Goal: Task Accomplishment & Management: Use online tool/utility

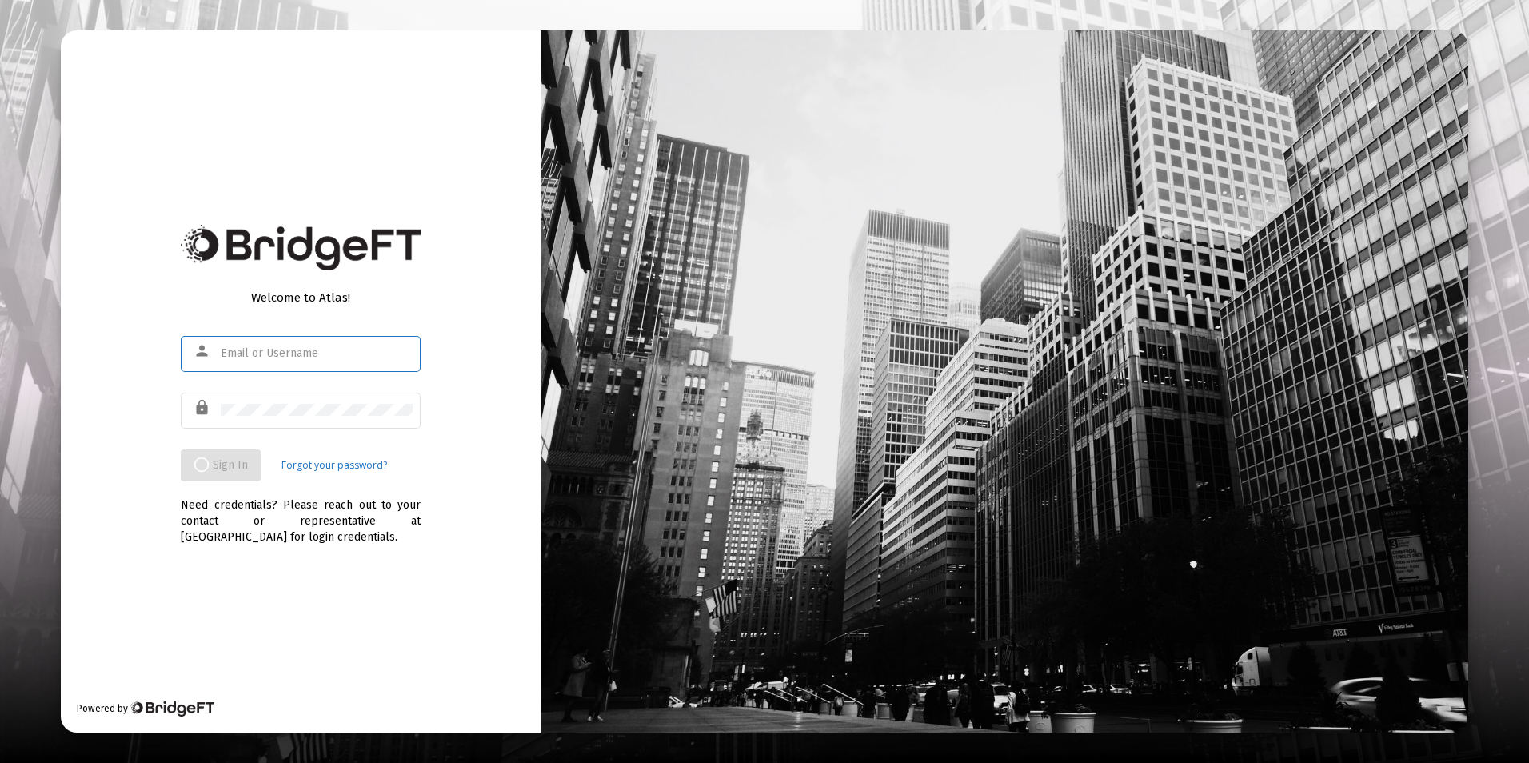
click at [365, 354] on input "text" at bounding box center [317, 353] width 192 height 13
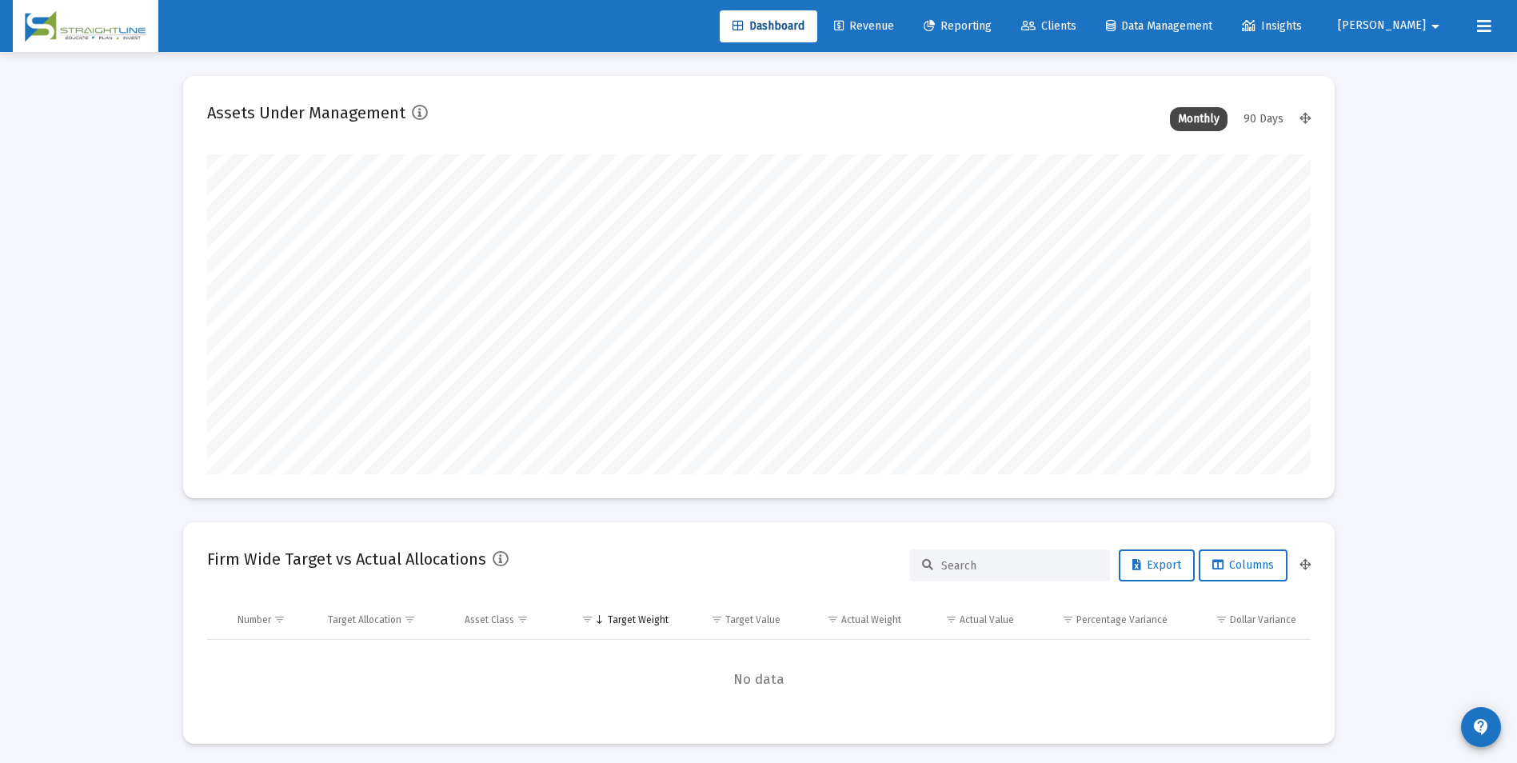
scroll to position [320, 594]
click at [894, 29] on span "Revenue" at bounding box center [864, 26] width 60 height 14
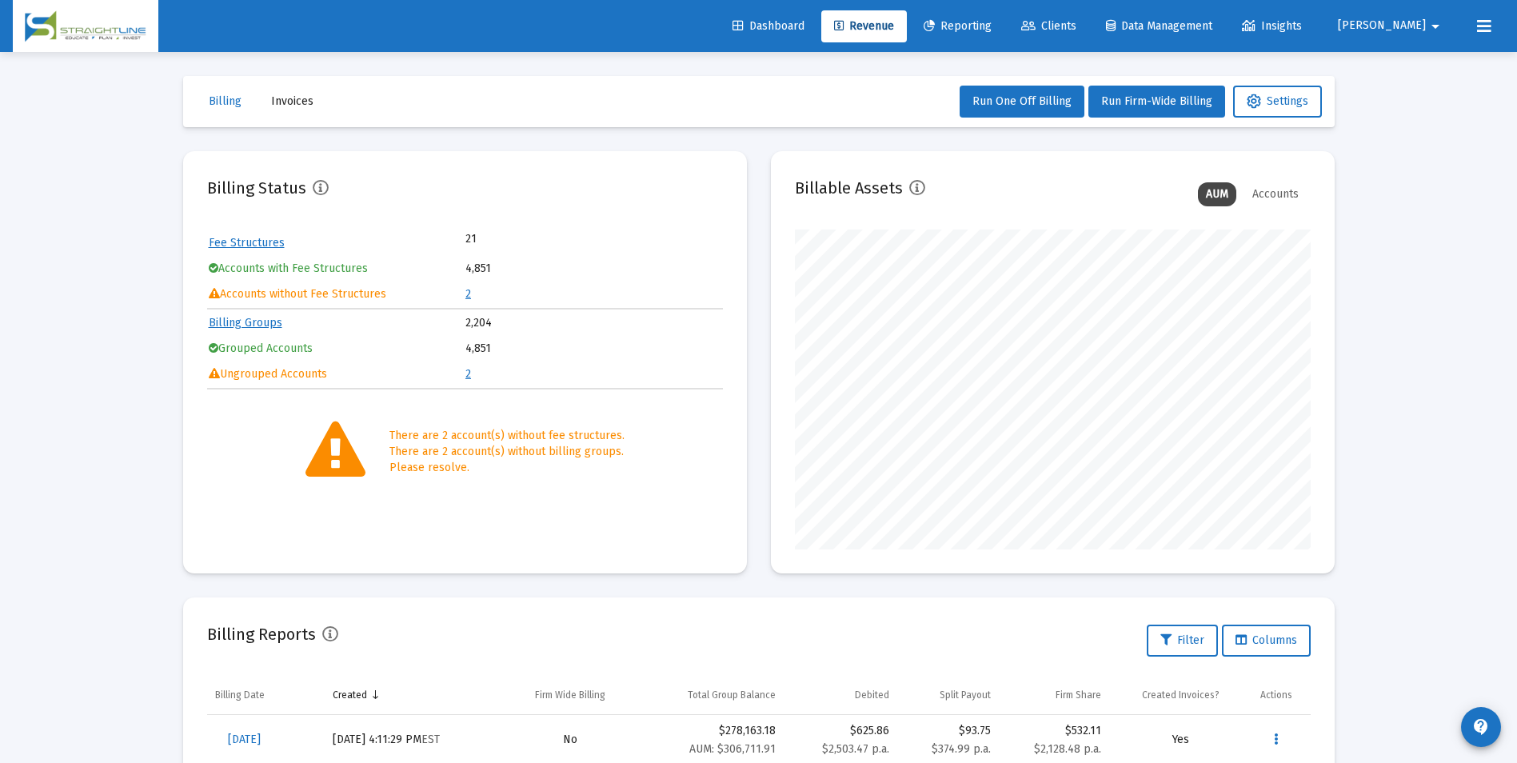
scroll to position [320, 516]
click at [469, 293] on link "2" at bounding box center [468, 294] width 6 height 14
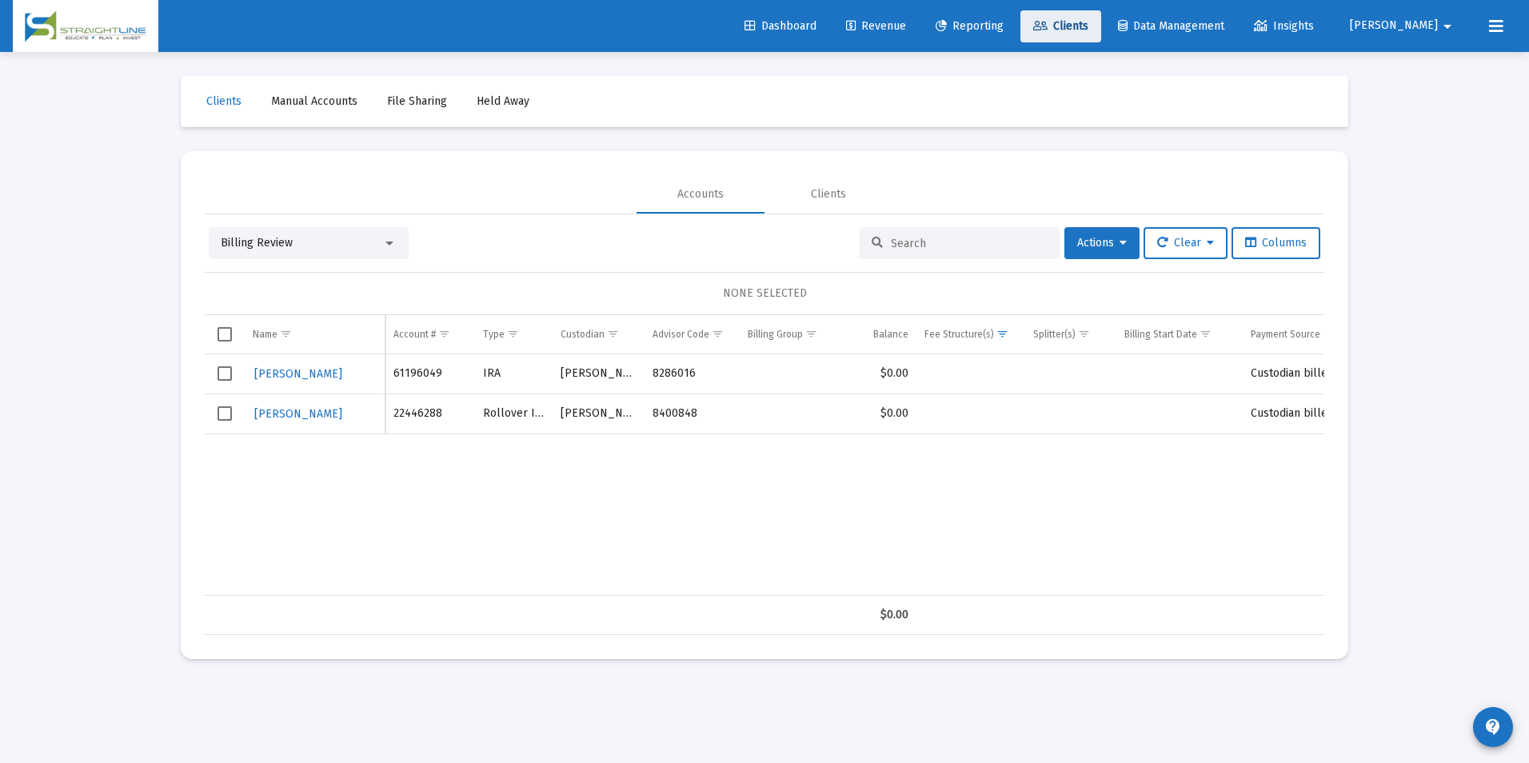
click at [1088, 30] on span "Clients" at bounding box center [1060, 26] width 55 height 14
click at [833, 43] on div "Dashboard Revenue Reporting Clients Data Management Insights [PERSON_NAME]" at bounding box center [765, 26] width 1504 height 52
click at [1016, 34] on link "Reporting" at bounding box center [970, 26] width 94 height 32
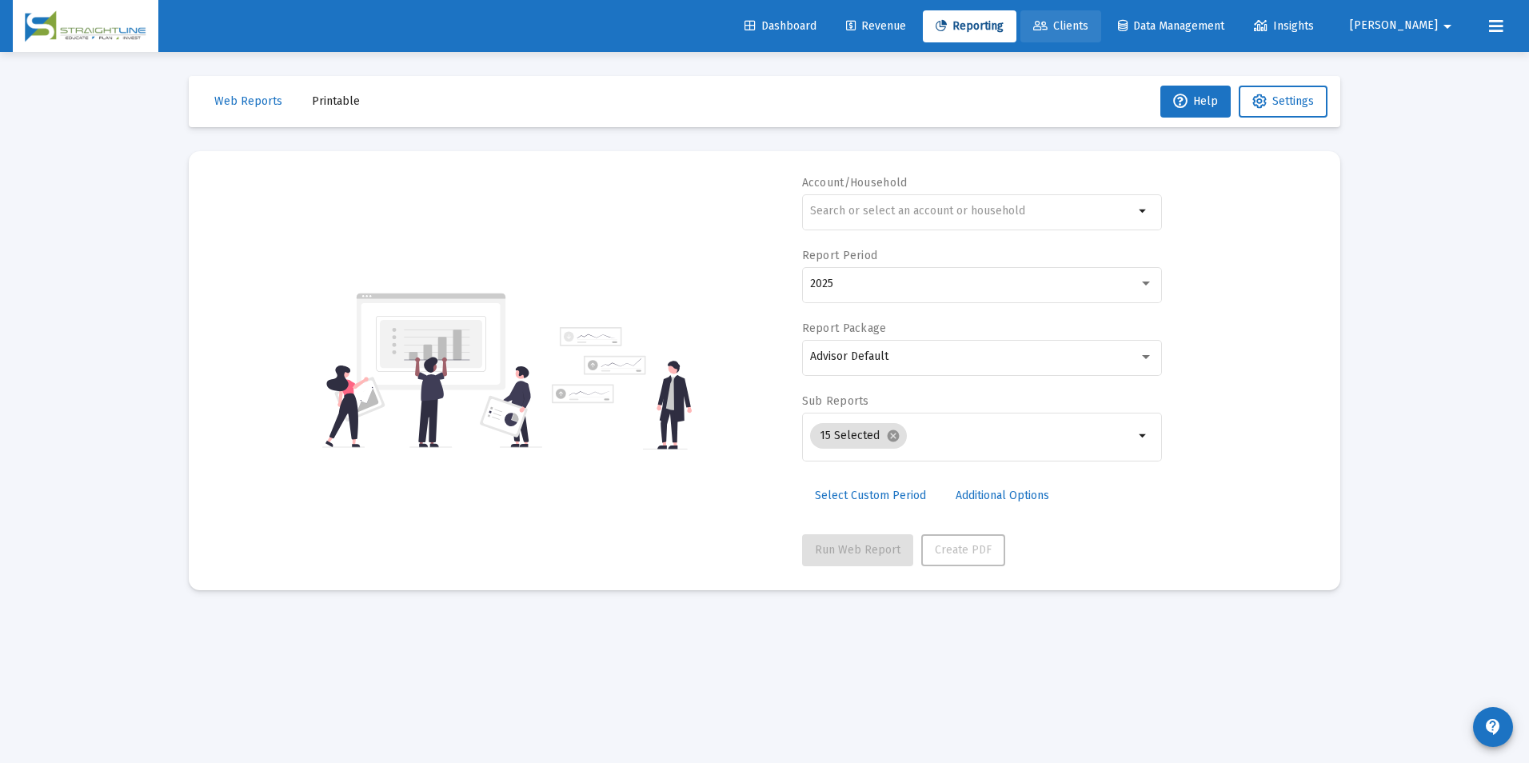
click at [1048, 30] on icon at bounding box center [1040, 26] width 14 height 11
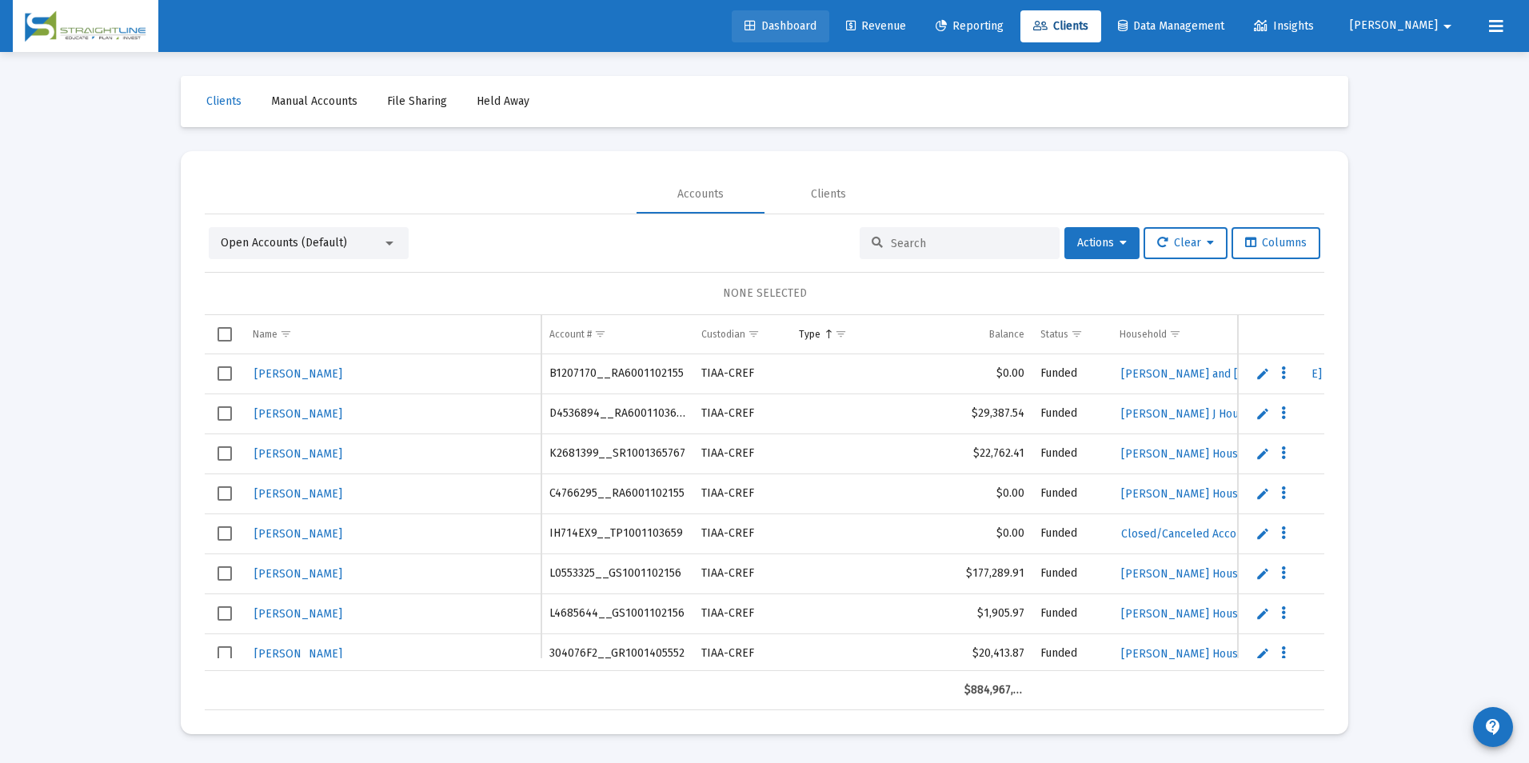
click at [801, 42] on link "Dashboard" at bounding box center [781, 26] width 98 height 32
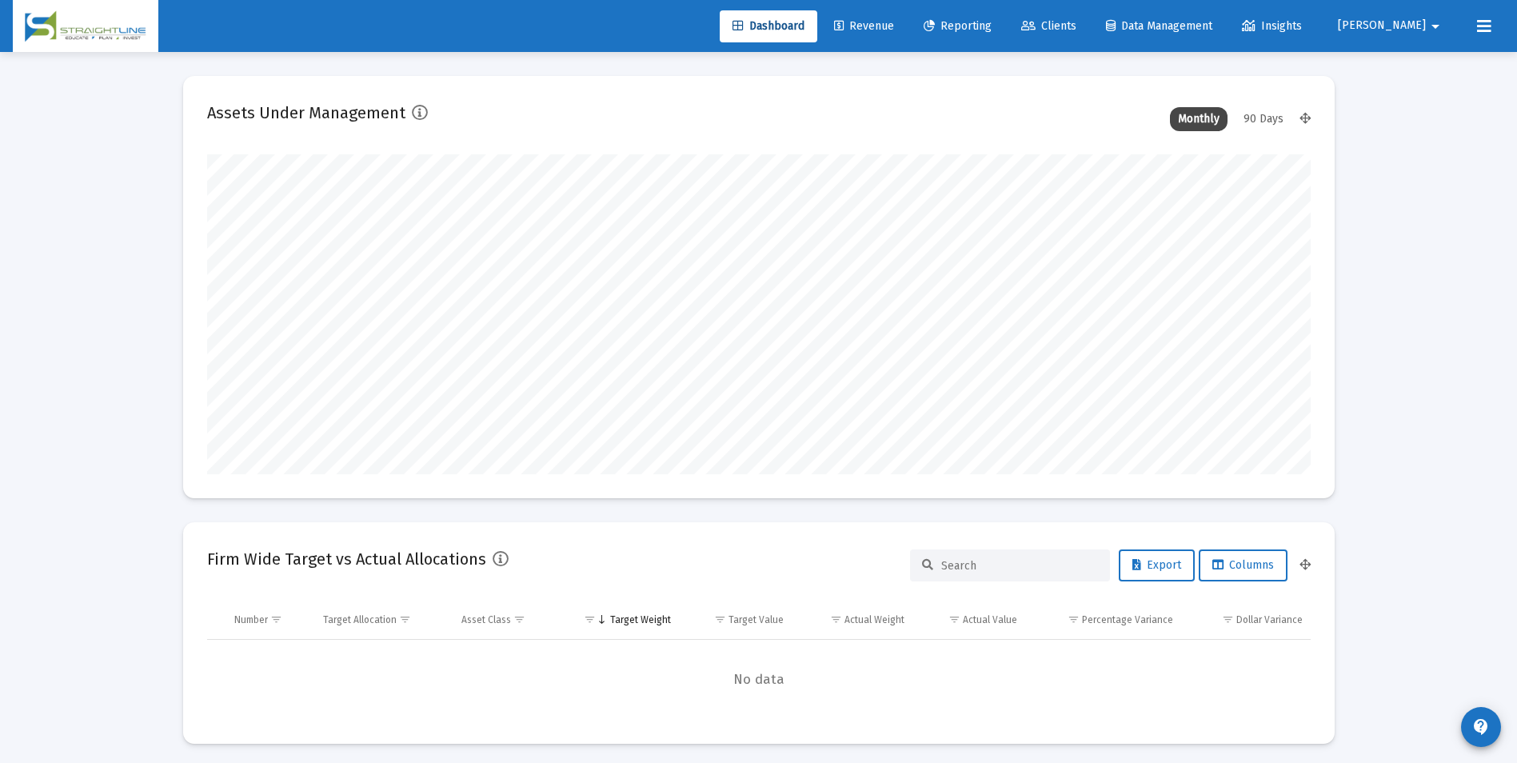
click at [1089, 18] on link "Clients" at bounding box center [1048, 26] width 81 height 32
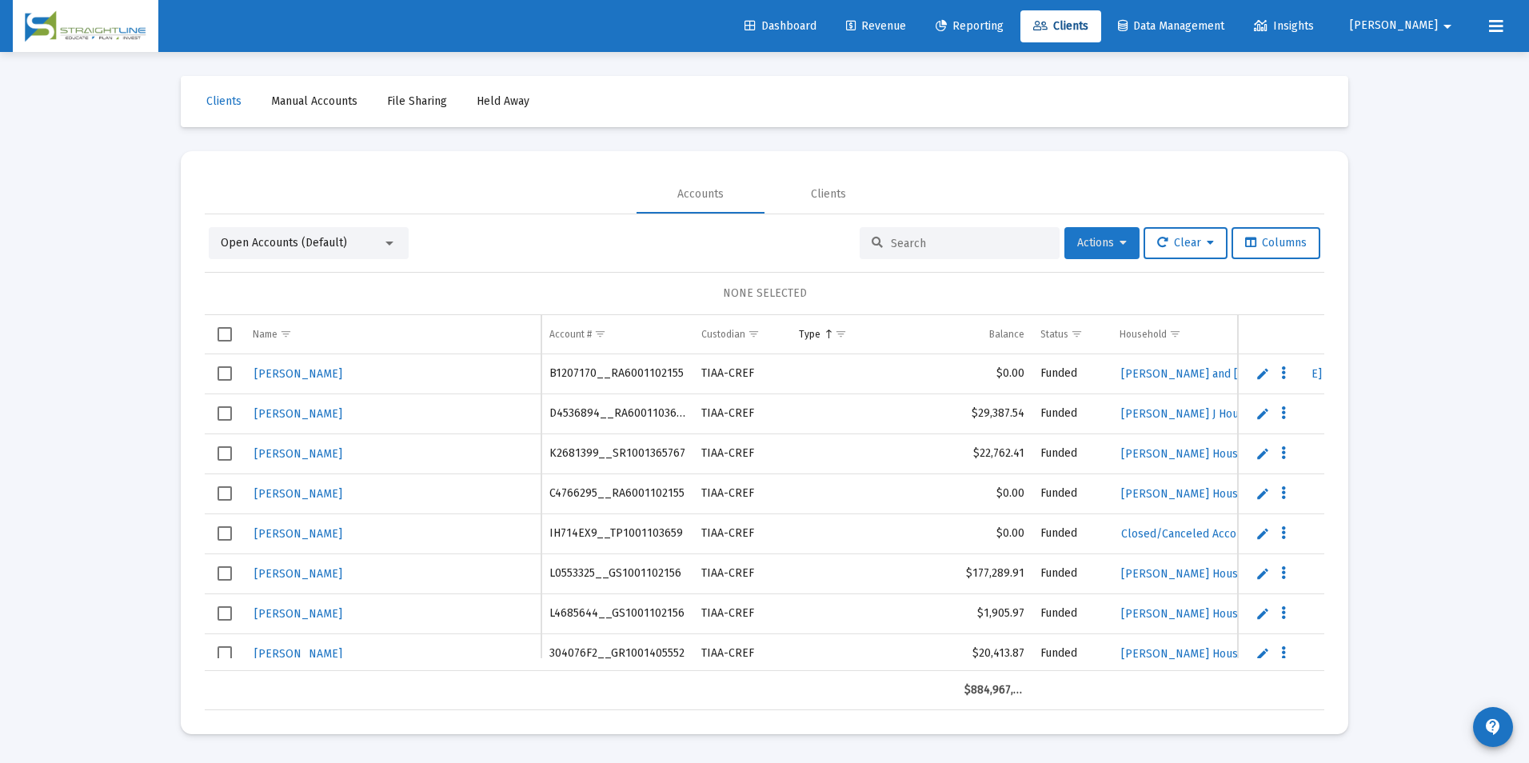
click at [1108, 242] on span "Actions" at bounding box center [1102, 243] width 50 height 14
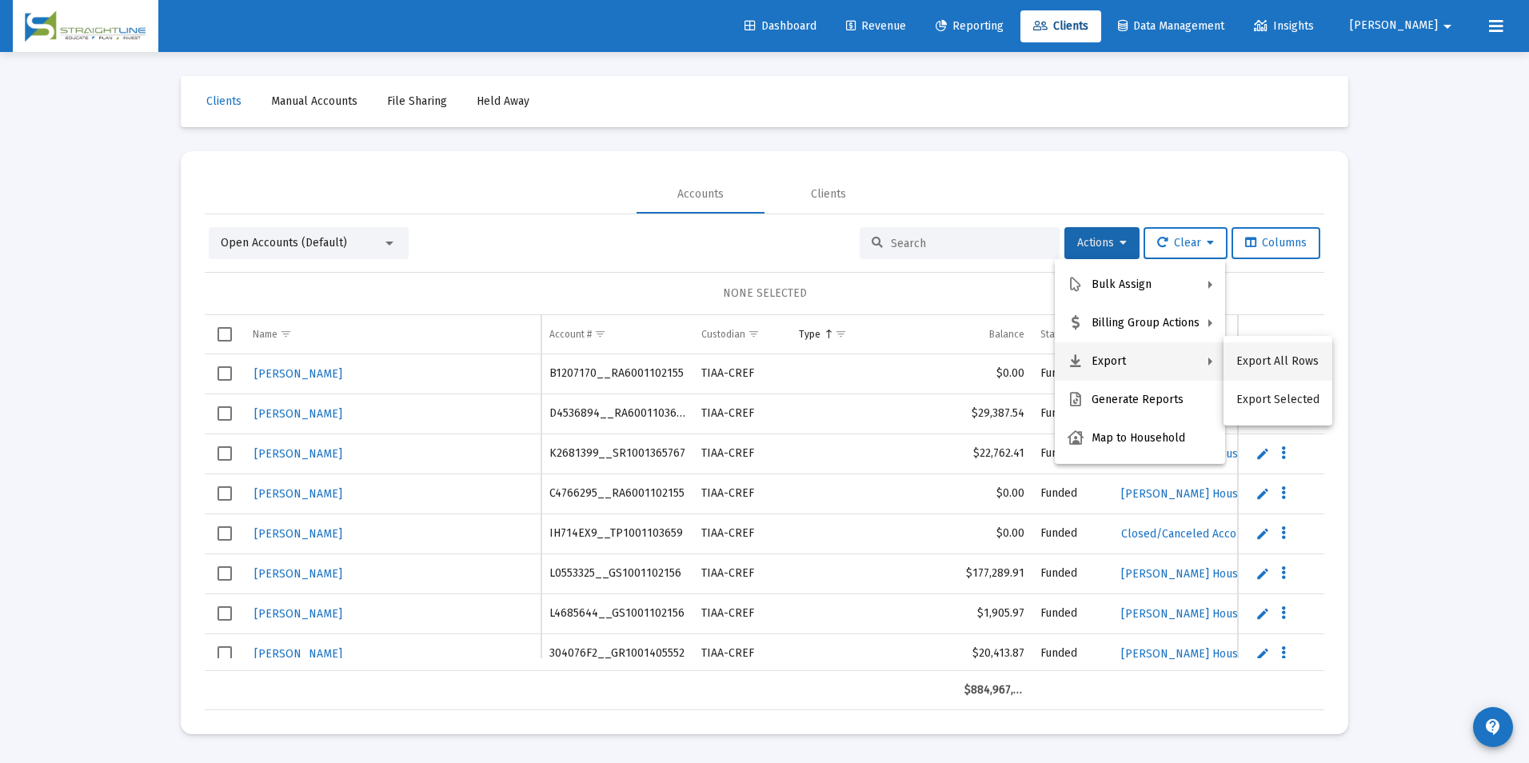
click at [1281, 361] on button "Export All Rows" at bounding box center [1278, 361] width 109 height 38
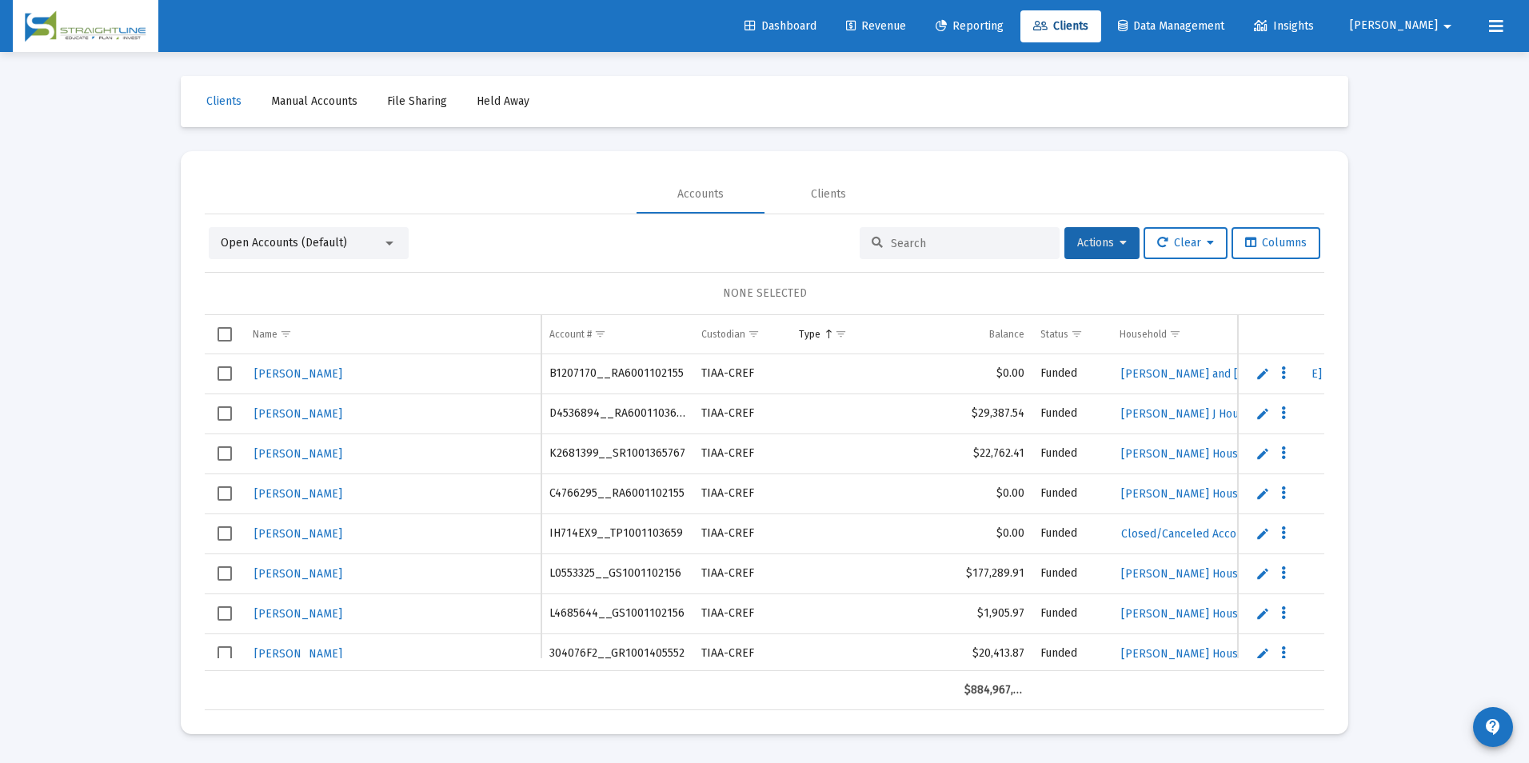
click at [1388, 259] on div "Loading... Clients Manual Accounts File Sharing Held Away Accounts Clients Open…" at bounding box center [764, 381] width 1529 height 763
click at [906, 27] on span "Revenue" at bounding box center [876, 26] width 60 height 14
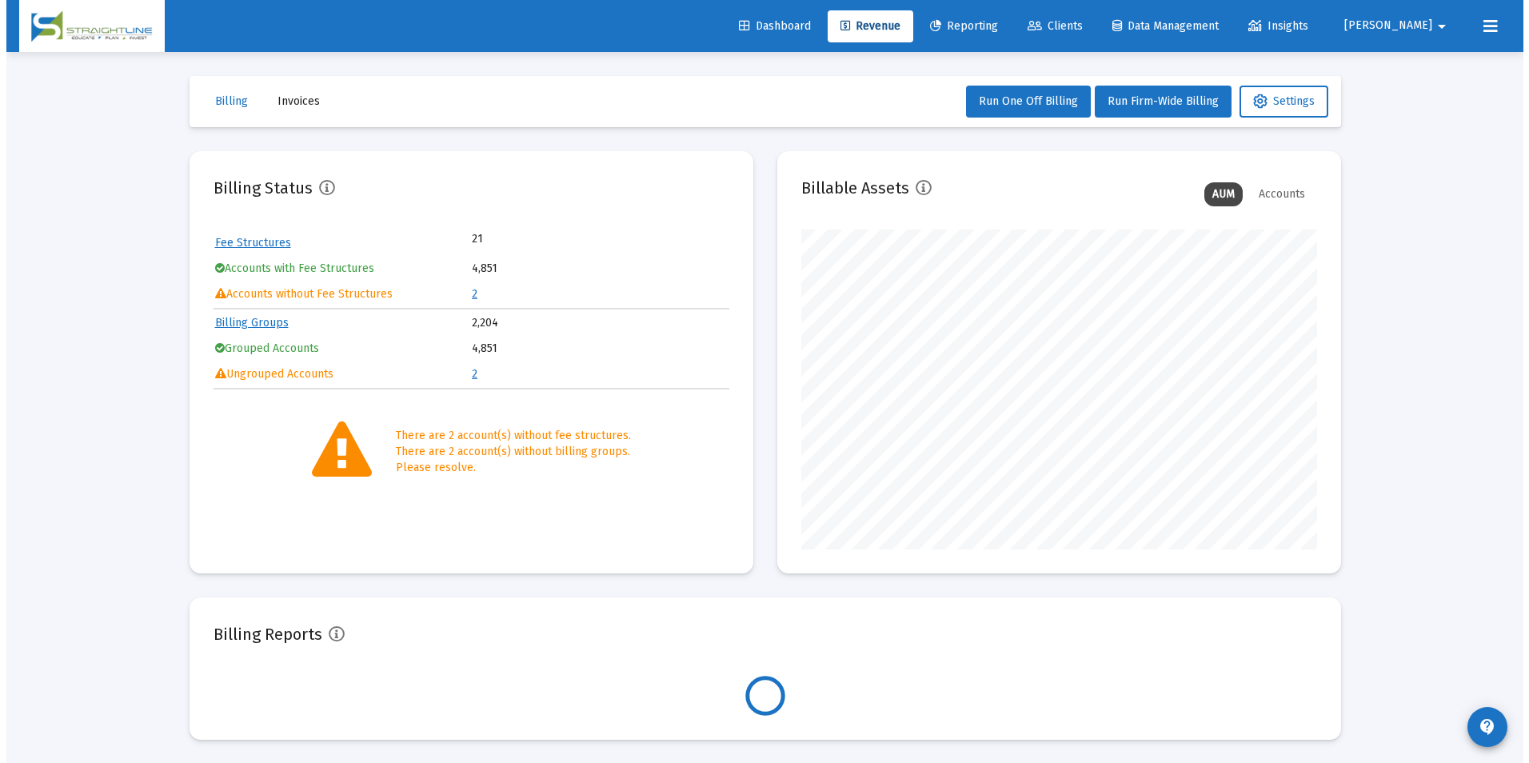
scroll to position [320, 516]
click at [464, 292] on table "Fee Structures 21 Accounts with Fee Structures 4,851 Accounts without Fee Struc…" at bounding box center [465, 269] width 516 height 78
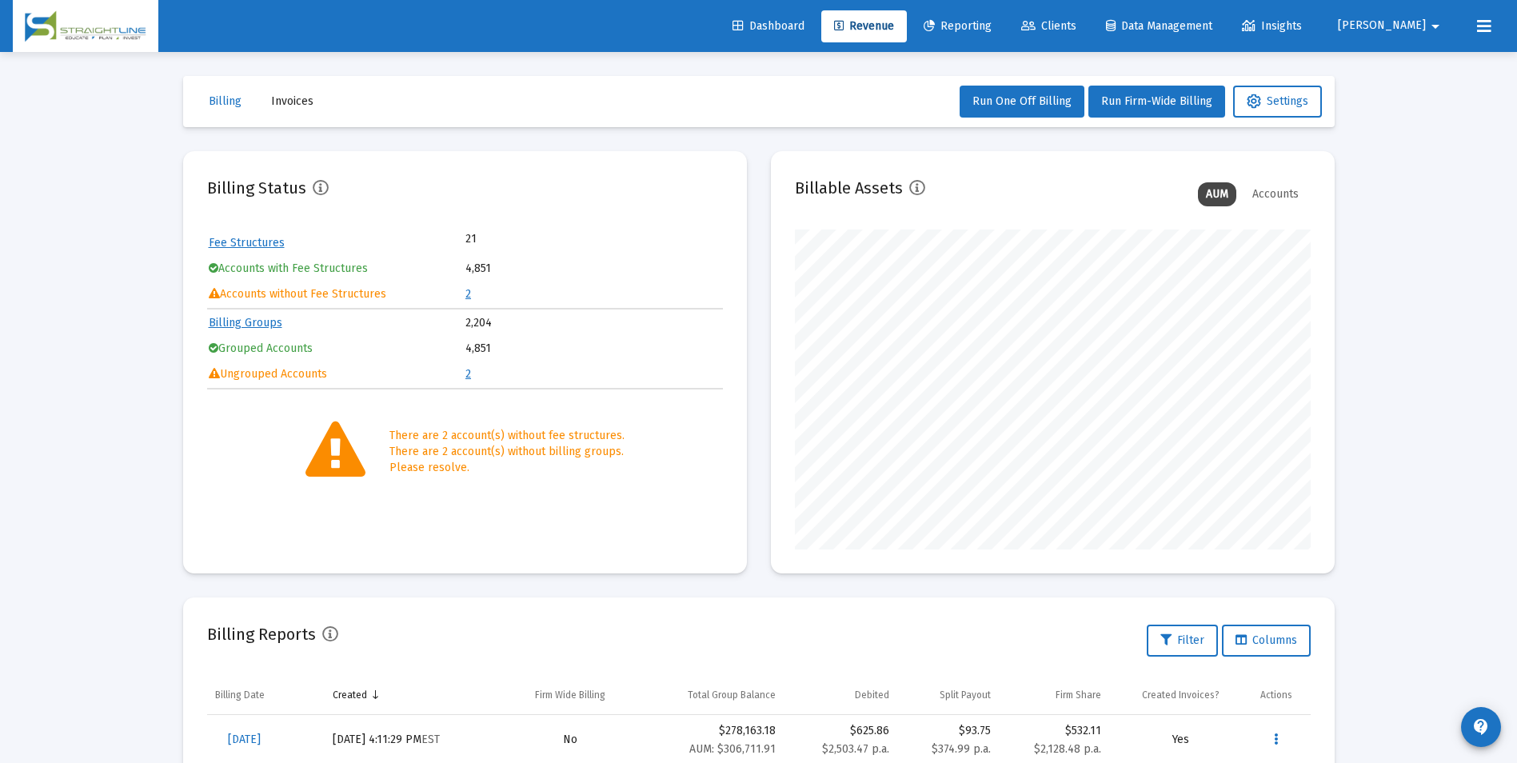
click at [466, 292] on link "2" at bounding box center [468, 294] width 6 height 14
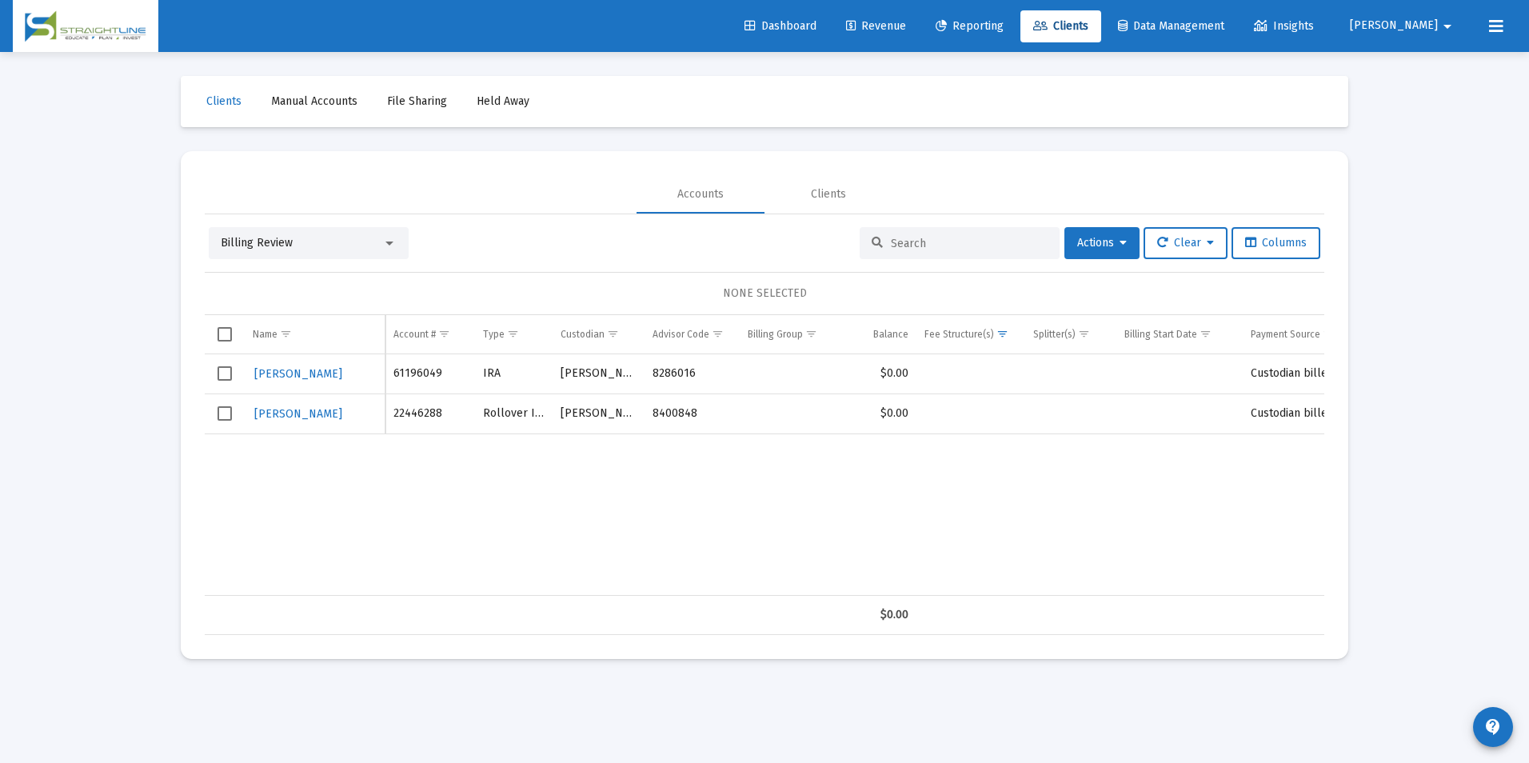
click at [361, 243] on div "Billing Review" at bounding box center [302, 243] width 162 height 16
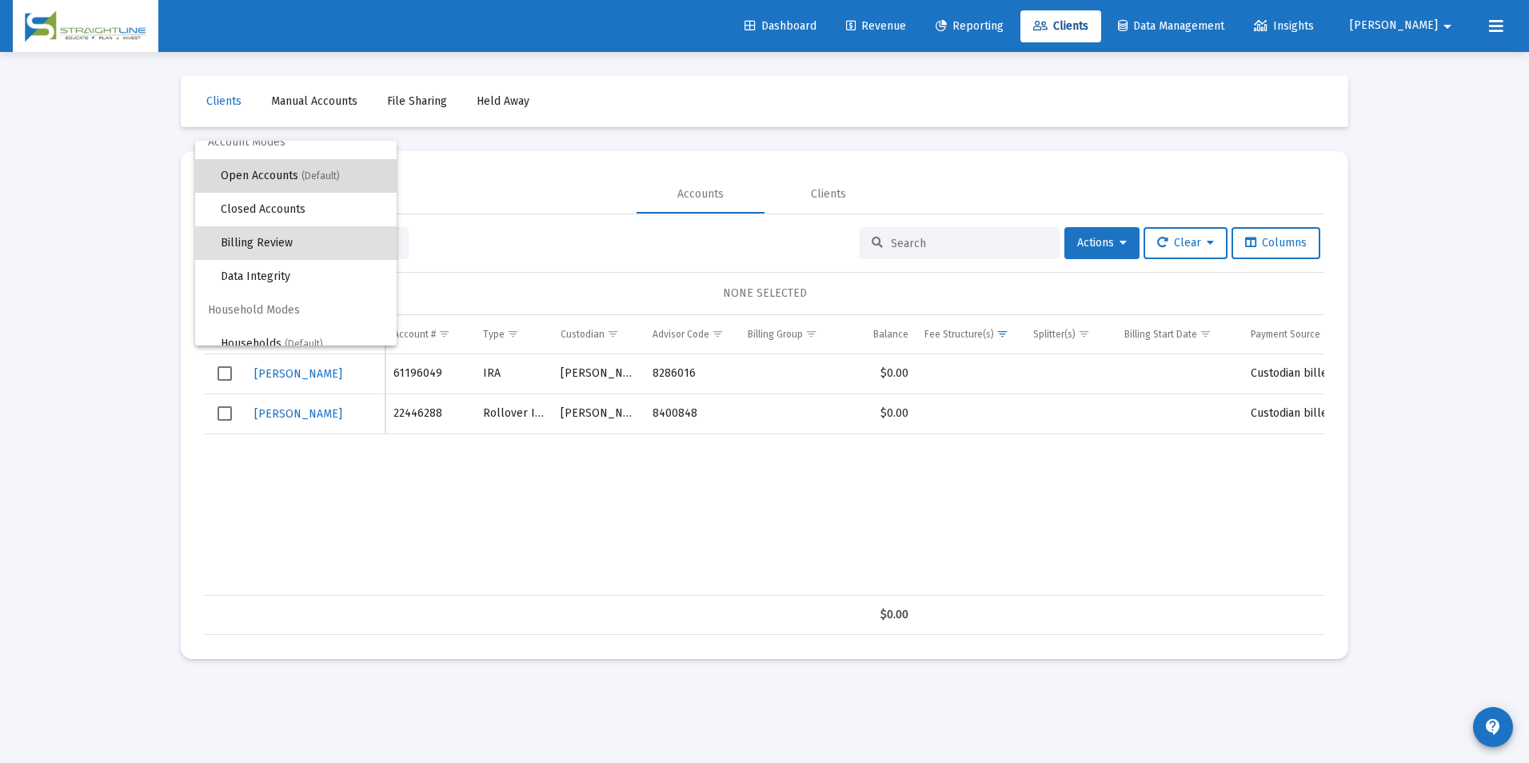
click at [332, 178] on span "(Default)" at bounding box center [321, 175] width 38 height 11
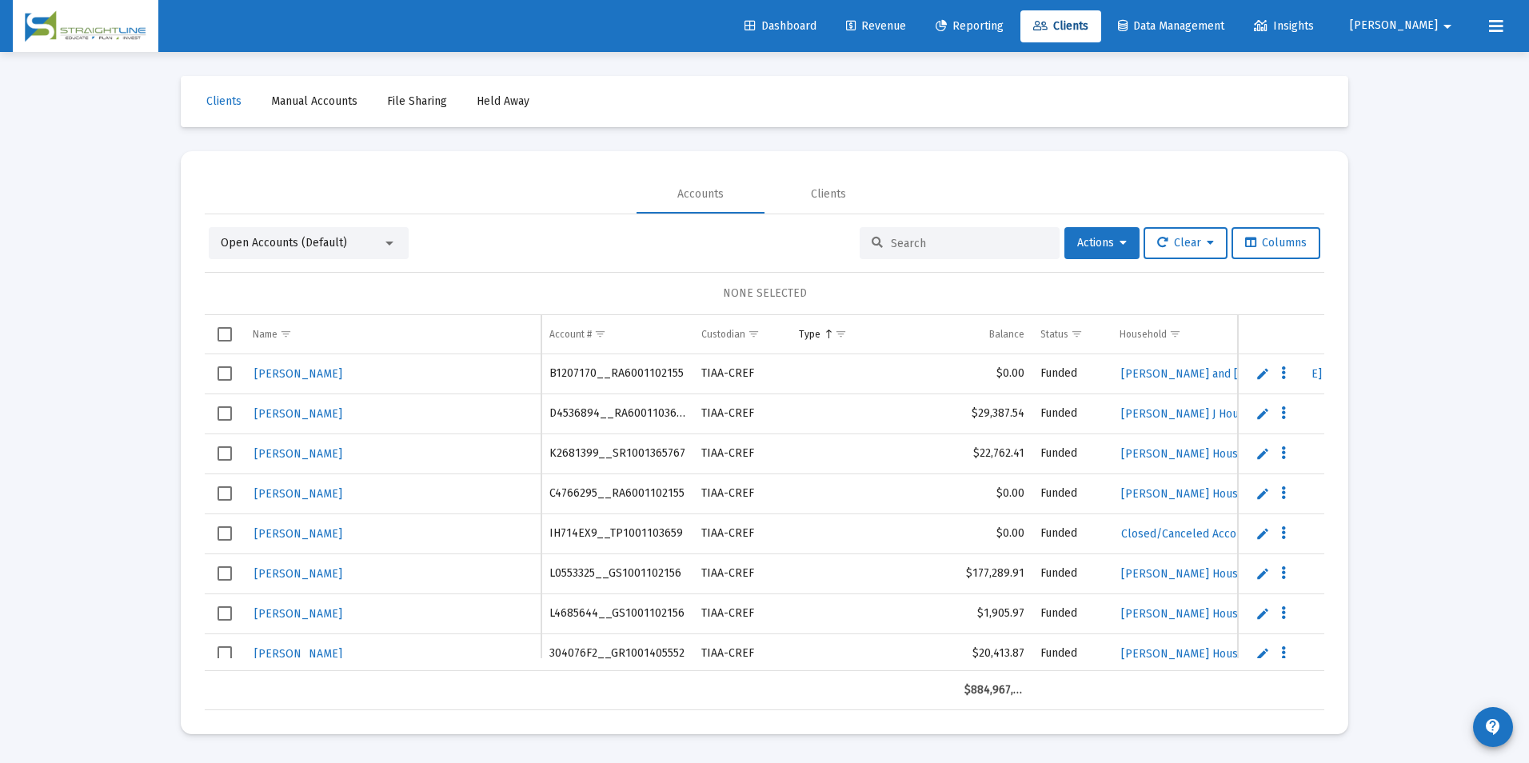
click at [891, 242] on input at bounding box center [969, 244] width 157 height 14
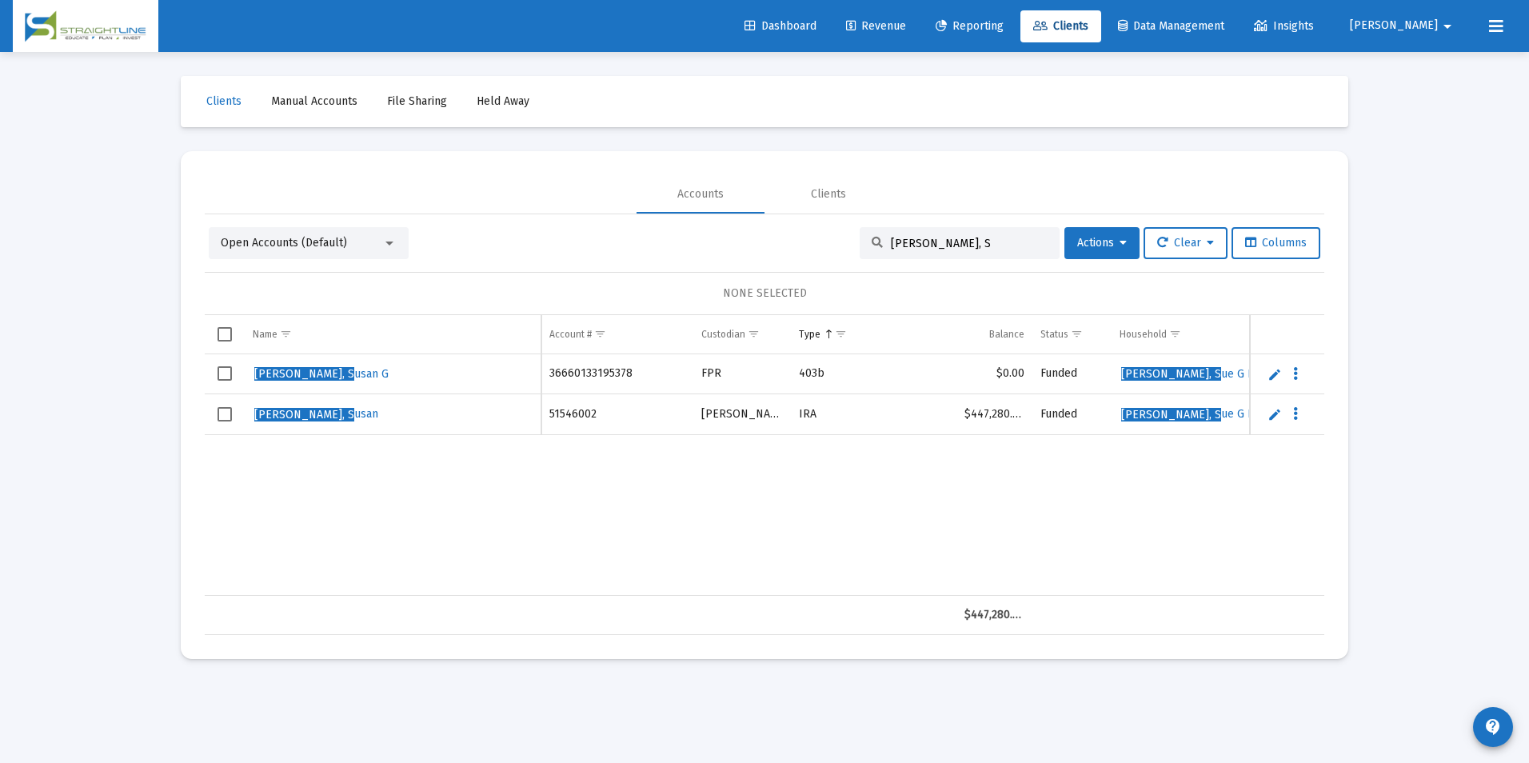
click at [1001, 226] on div "Open Accounts (Default) [PERSON_NAME], S Actions Clear Columns NONE SELECTED Na…" at bounding box center [765, 424] width 1120 height 421
drag, startPoint x: 995, startPoint y: 240, endPoint x: 823, endPoint y: 242, distance: 172.0
click at [823, 242] on div "Open Accounts (Default) [PERSON_NAME], S Actions Clear Columns" at bounding box center [765, 243] width 1112 height 32
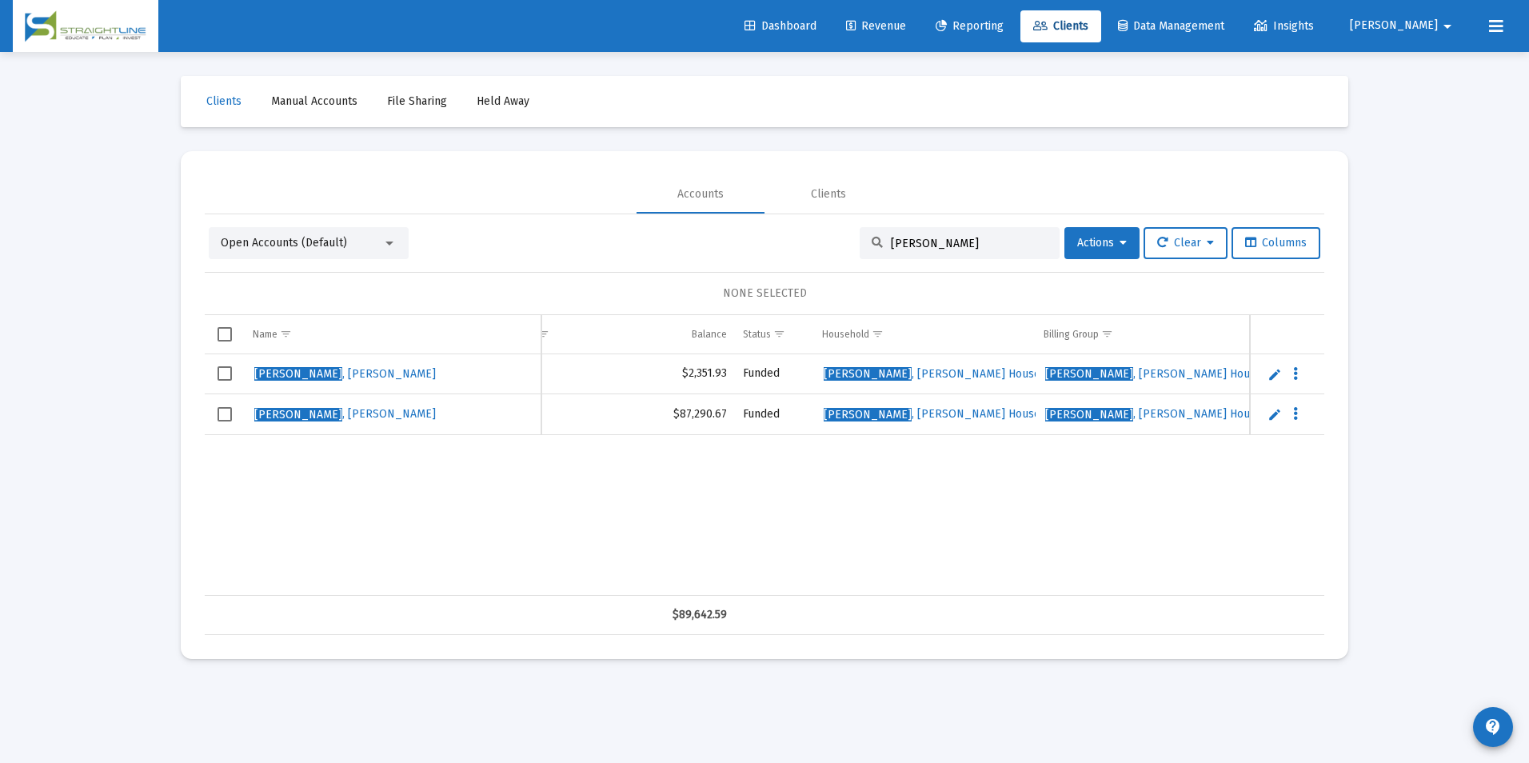
scroll to position [0, 0]
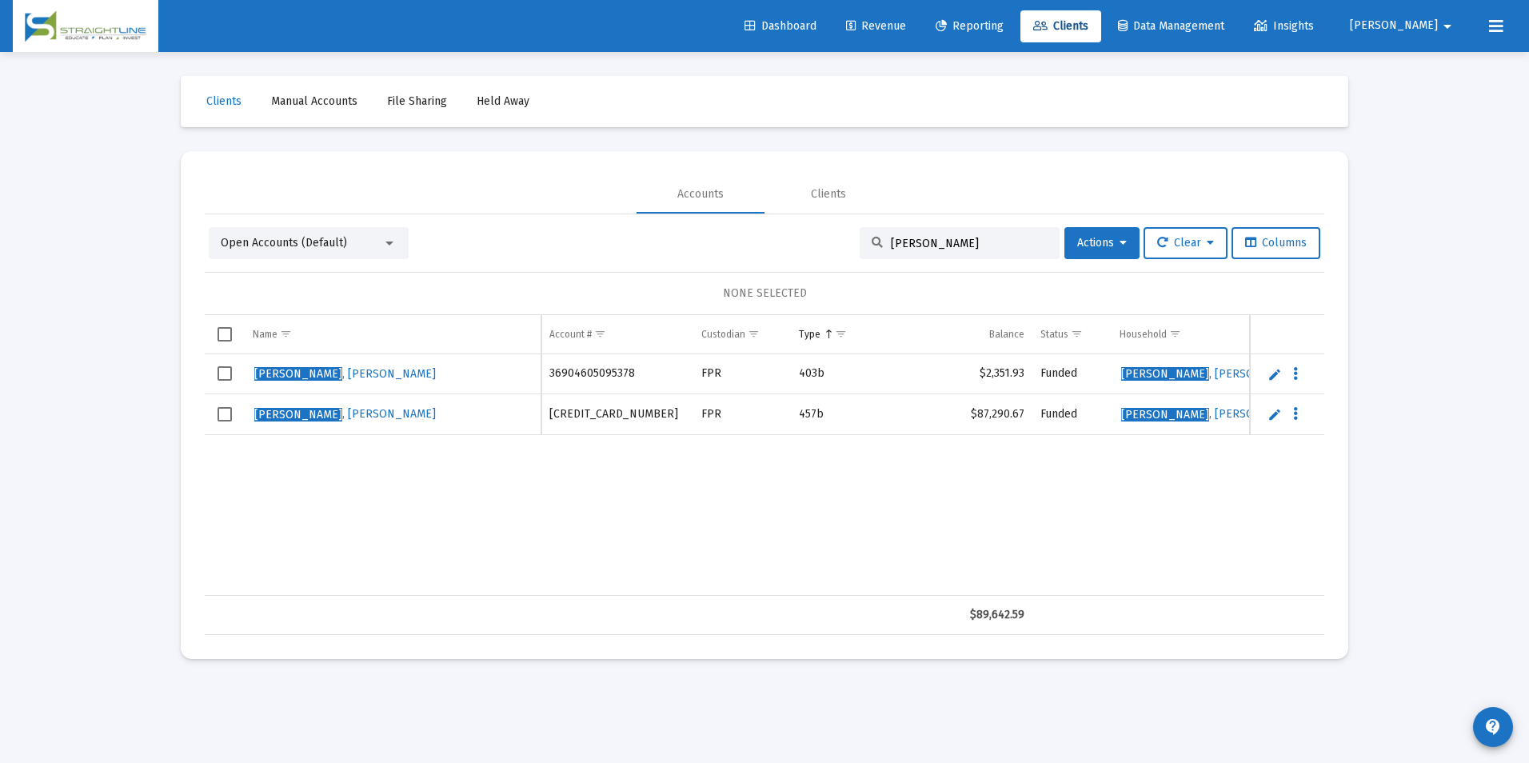
type input "[PERSON_NAME]"
click at [290, 377] on span "[PERSON_NAME]" at bounding box center [298, 374] width 88 height 14
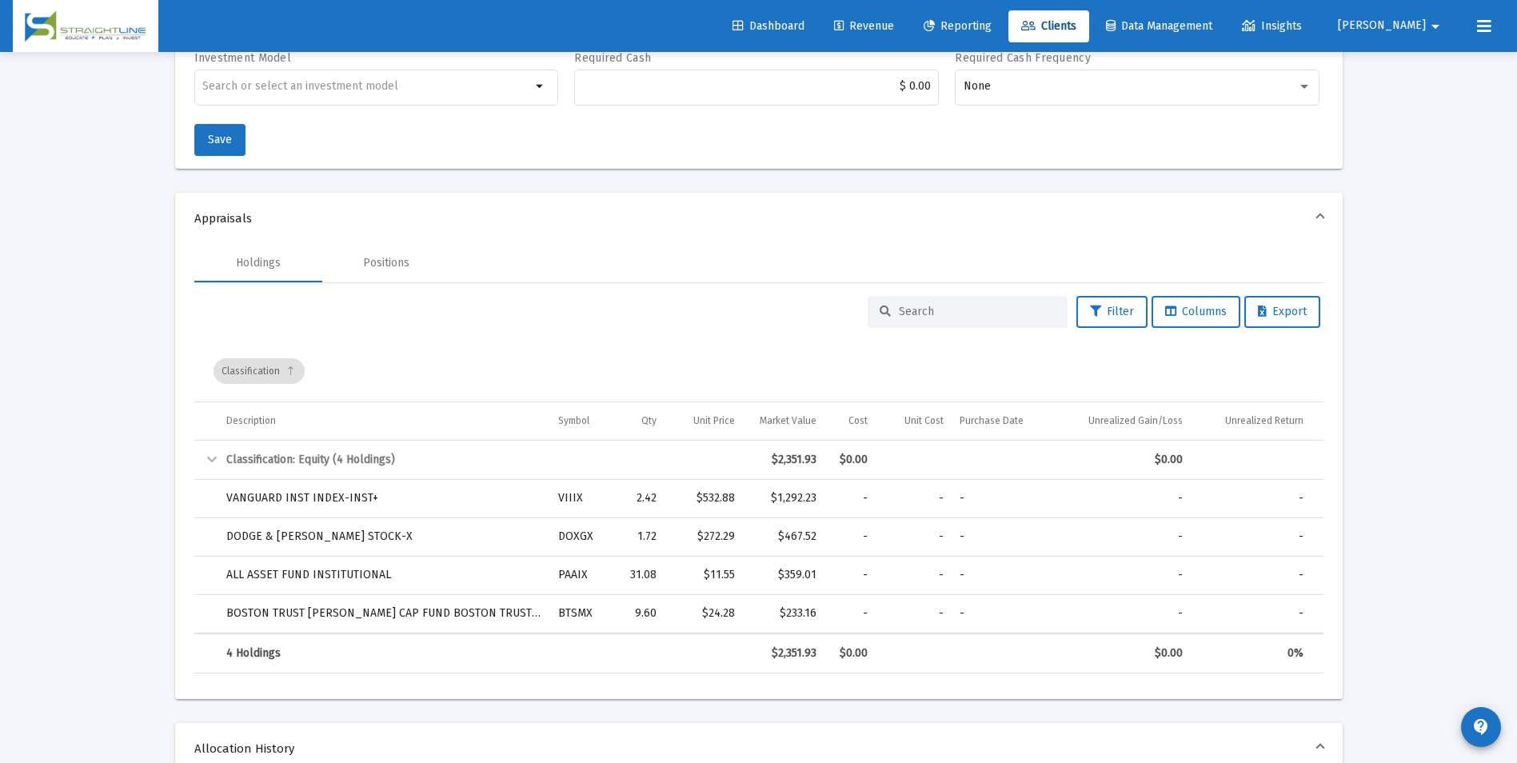
scroll to position [560, 0]
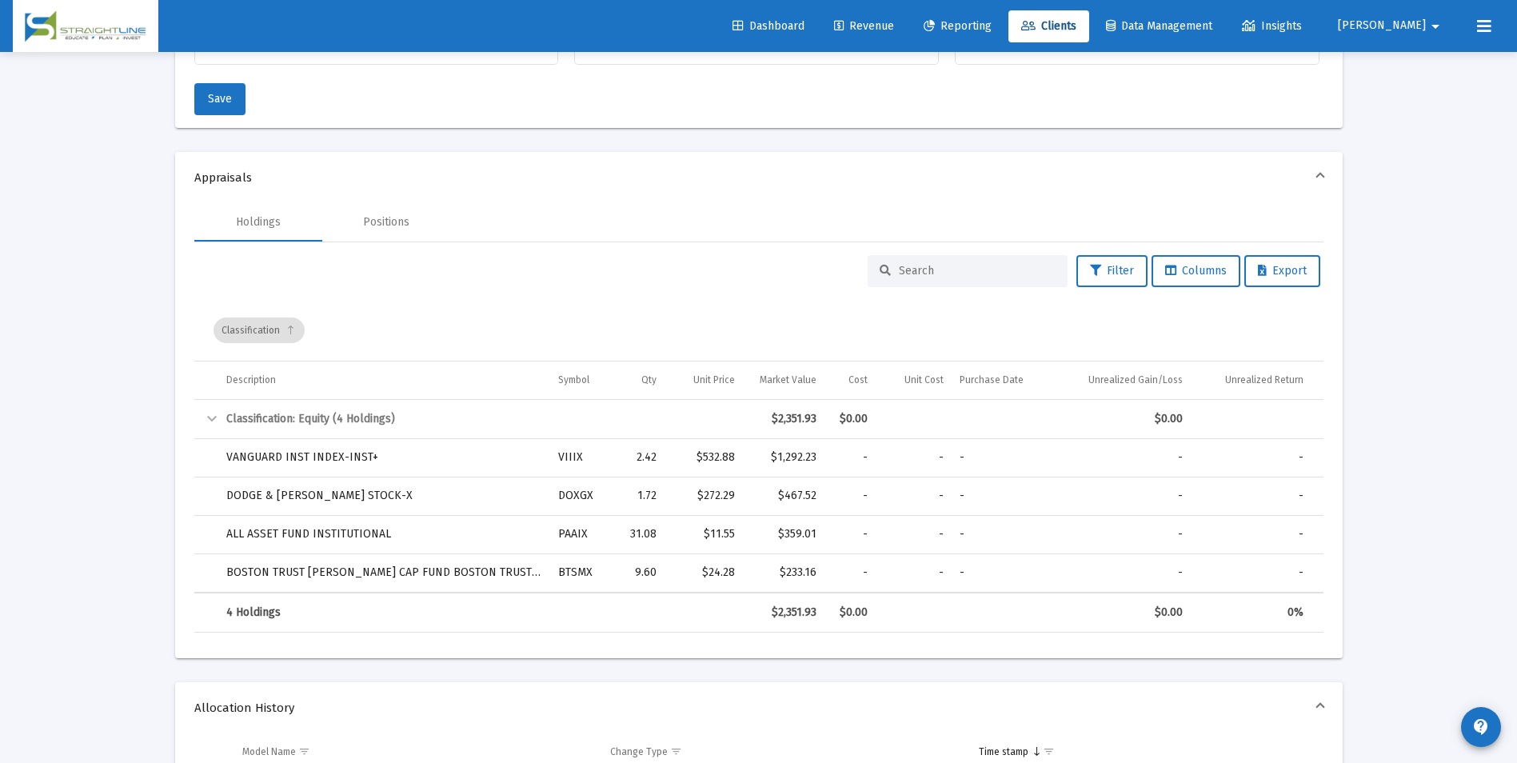
click at [894, 30] on span "Revenue" at bounding box center [864, 26] width 60 height 14
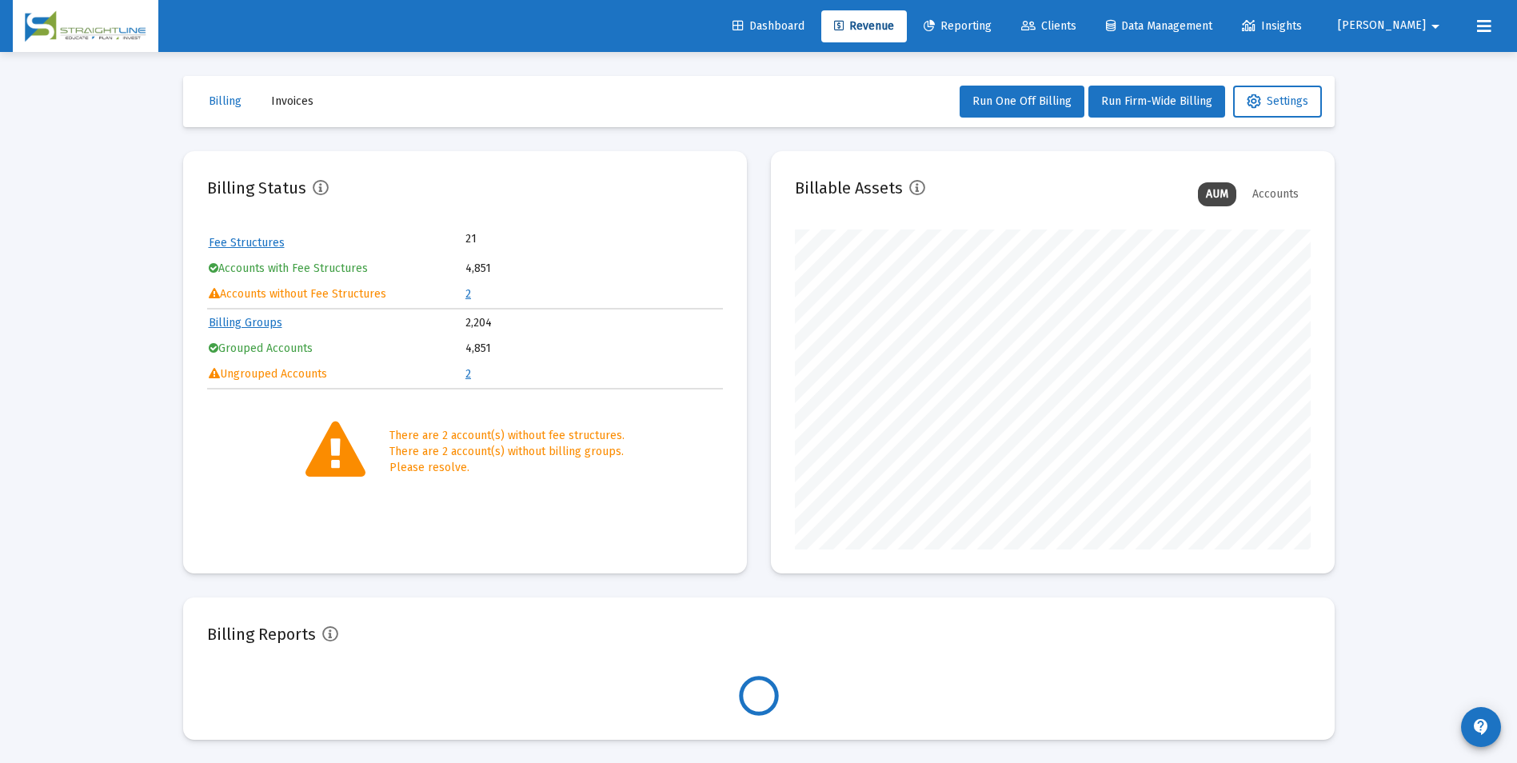
scroll to position [320, 516]
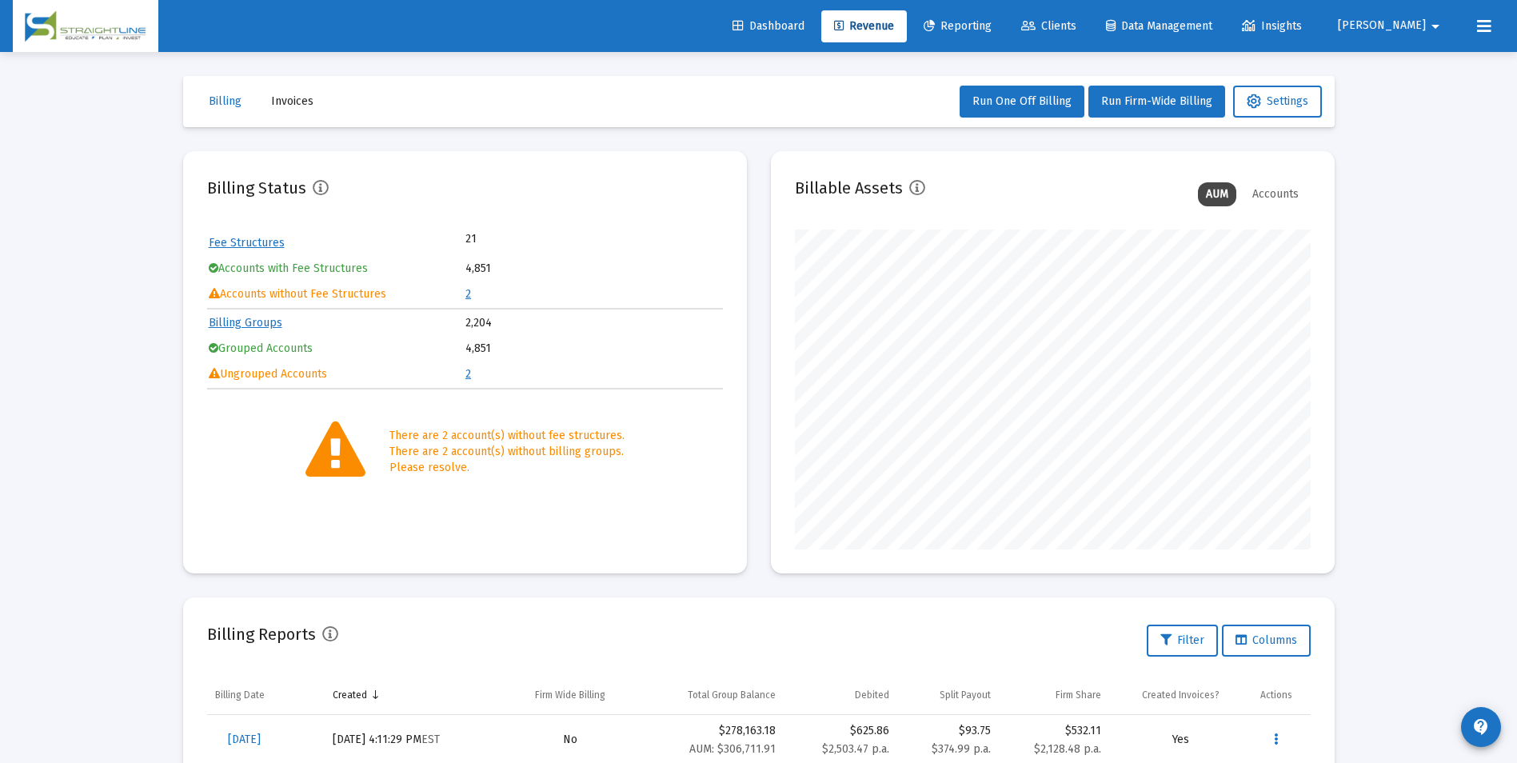
click at [805, 29] on span "Dashboard" at bounding box center [769, 26] width 72 height 14
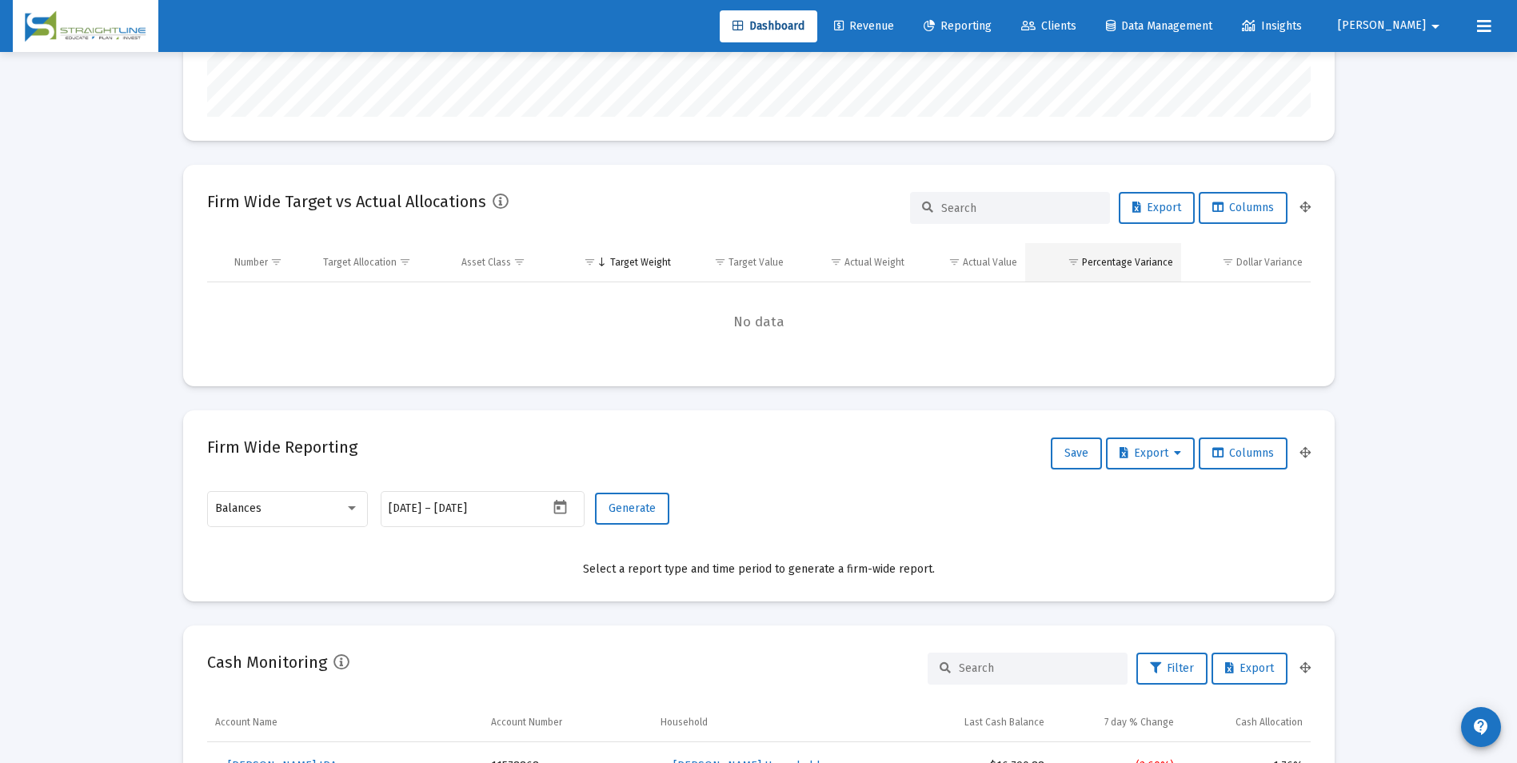
scroll to position [400, 0]
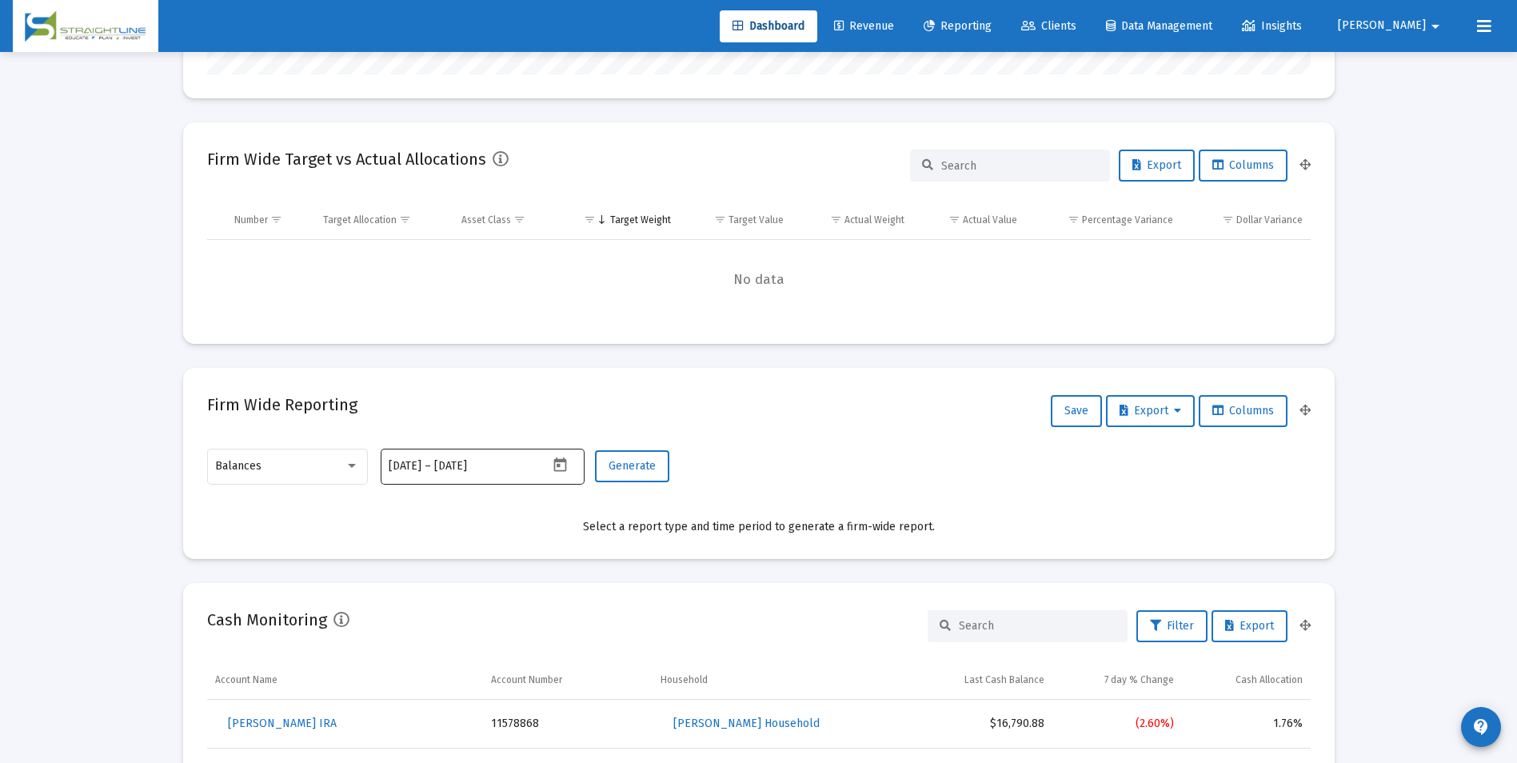
click at [559, 457] on icon "Open calendar" at bounding box center [560, 465] width 17 height 17
click at [801, 467] on div at bounding box center [758, 381] width 1517 height 763
click at [330, 470] on div "Balances" at bounding box center [280, 466] width 130 height 13
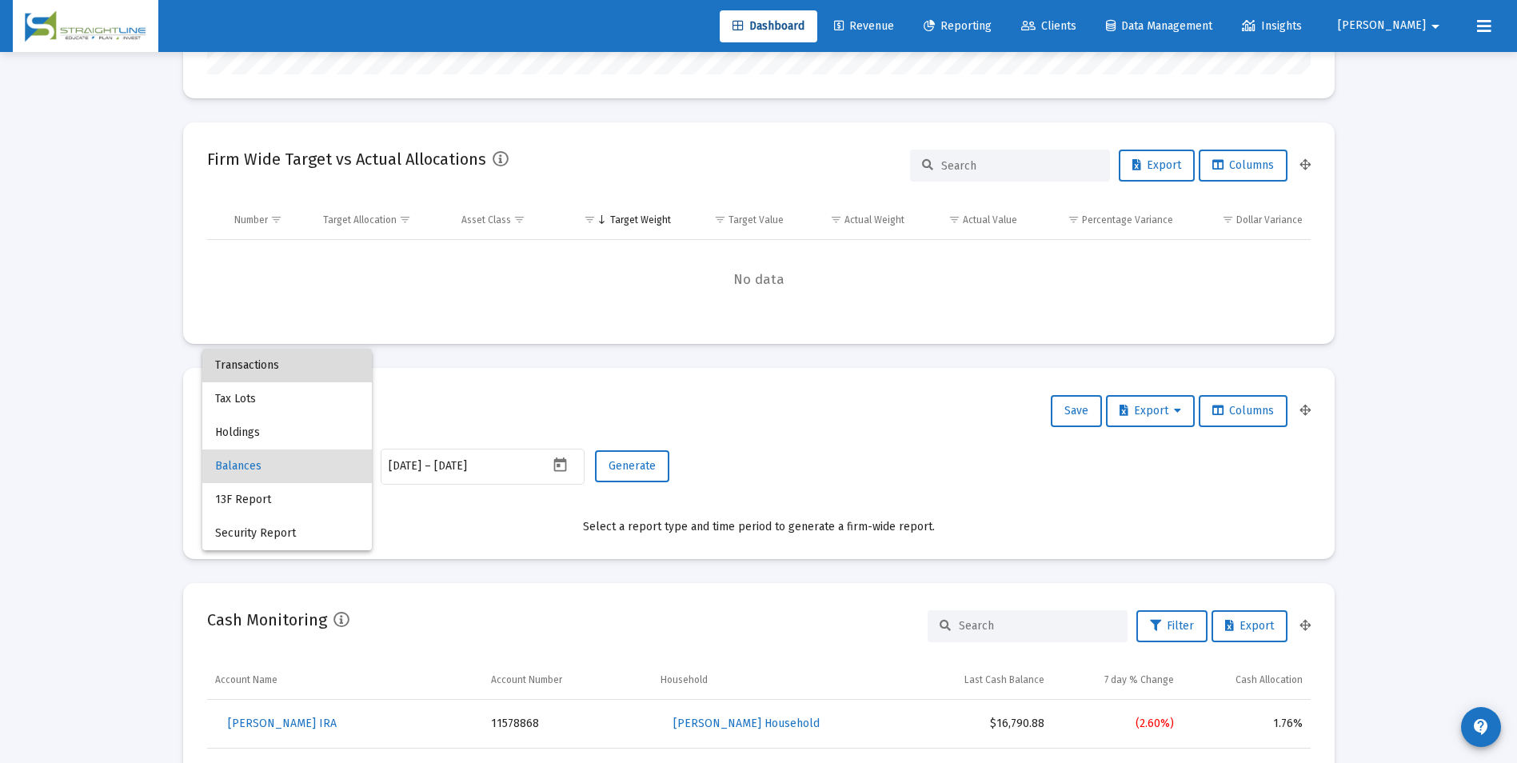
click at [301, 362] on span "Transactions" at bounding box center [287, 366] width 144 height 34
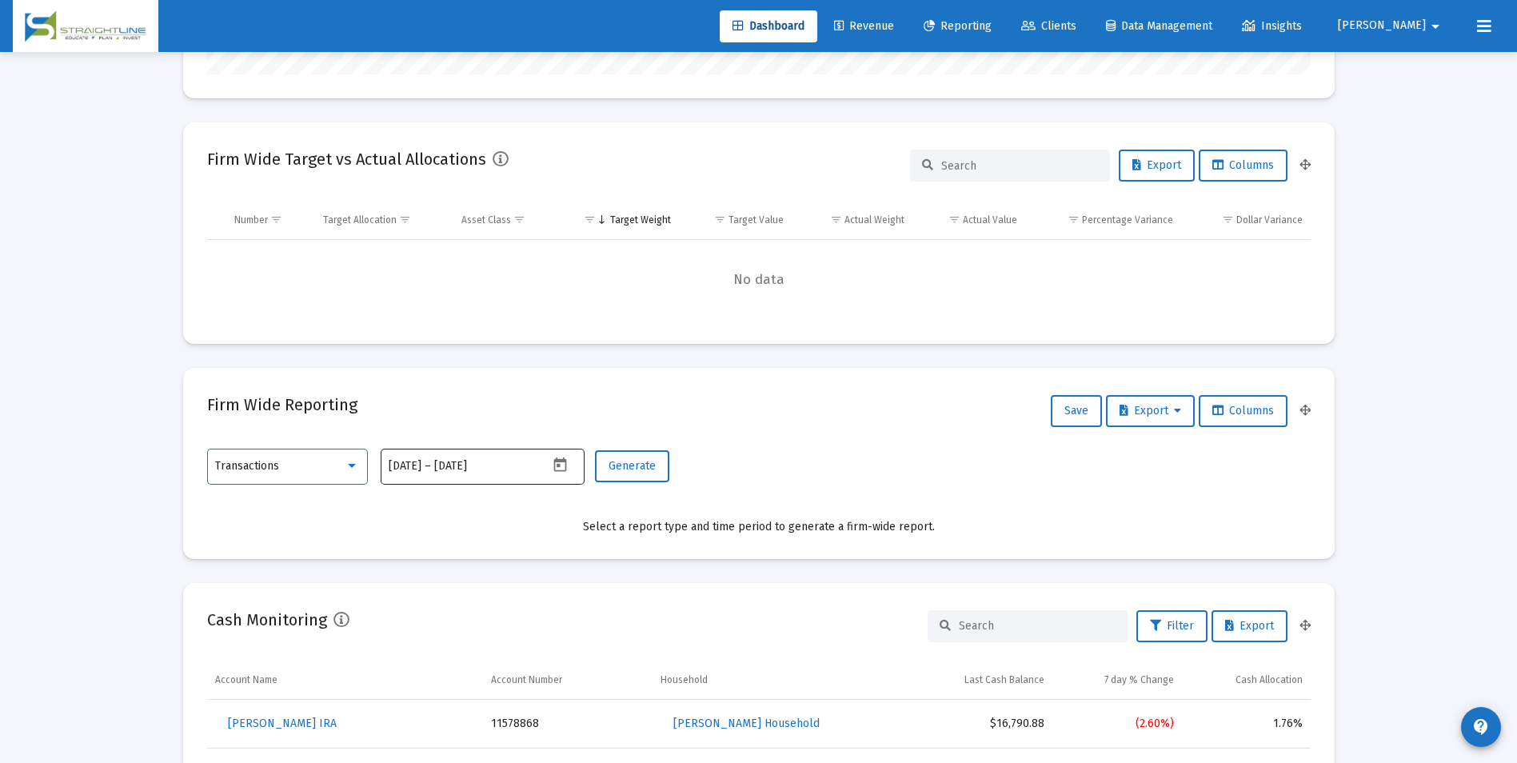
click at [557, 466] on icon "Open calendar" at bounding box center [560, 465] width 17 height 17
click at [555, 186] on button "Previous month" at bounding box center [557, 197] width 32 height 32
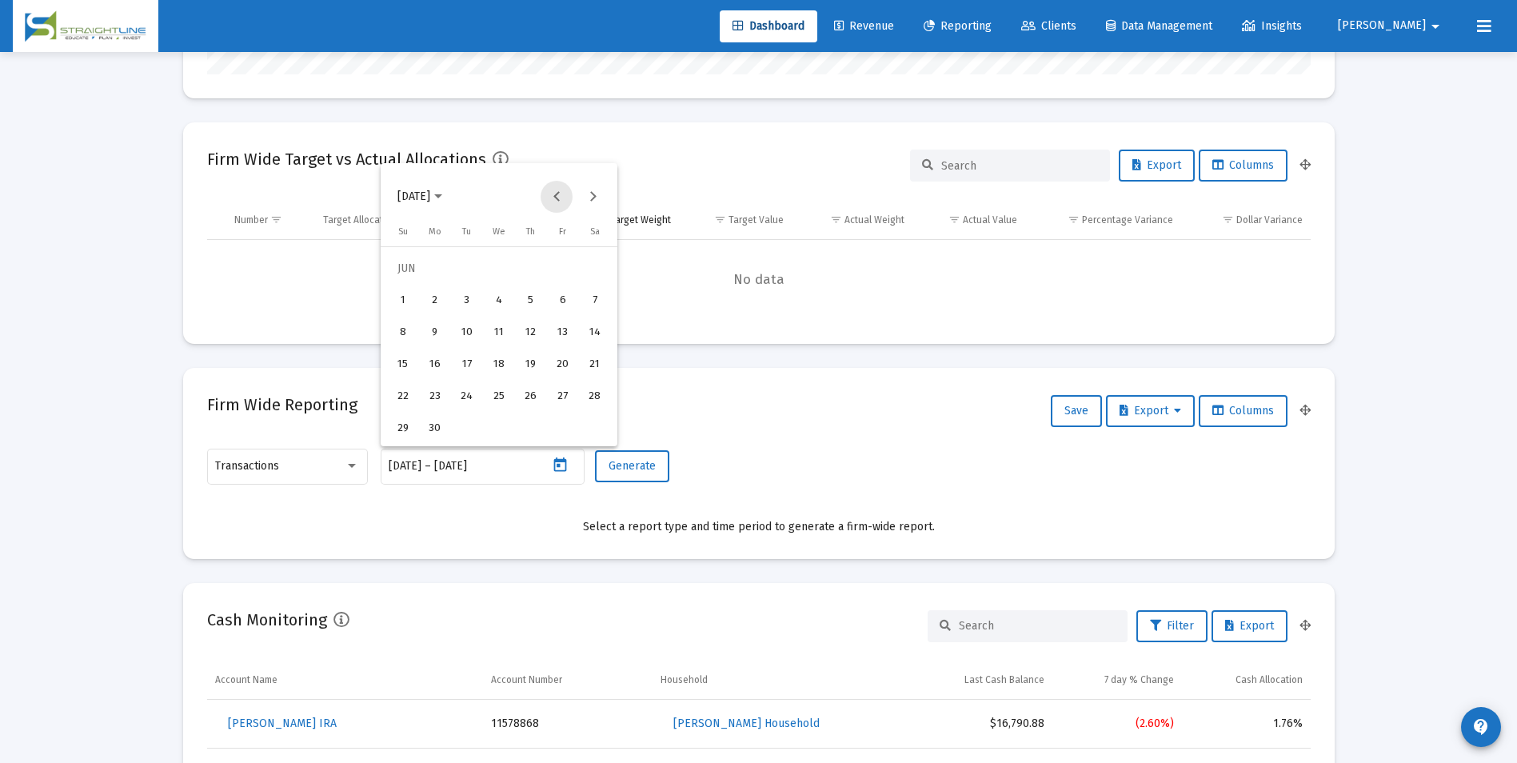
click at [555, 186] on button "Previous month" at bounding box center [557, 197] width 32 height 32
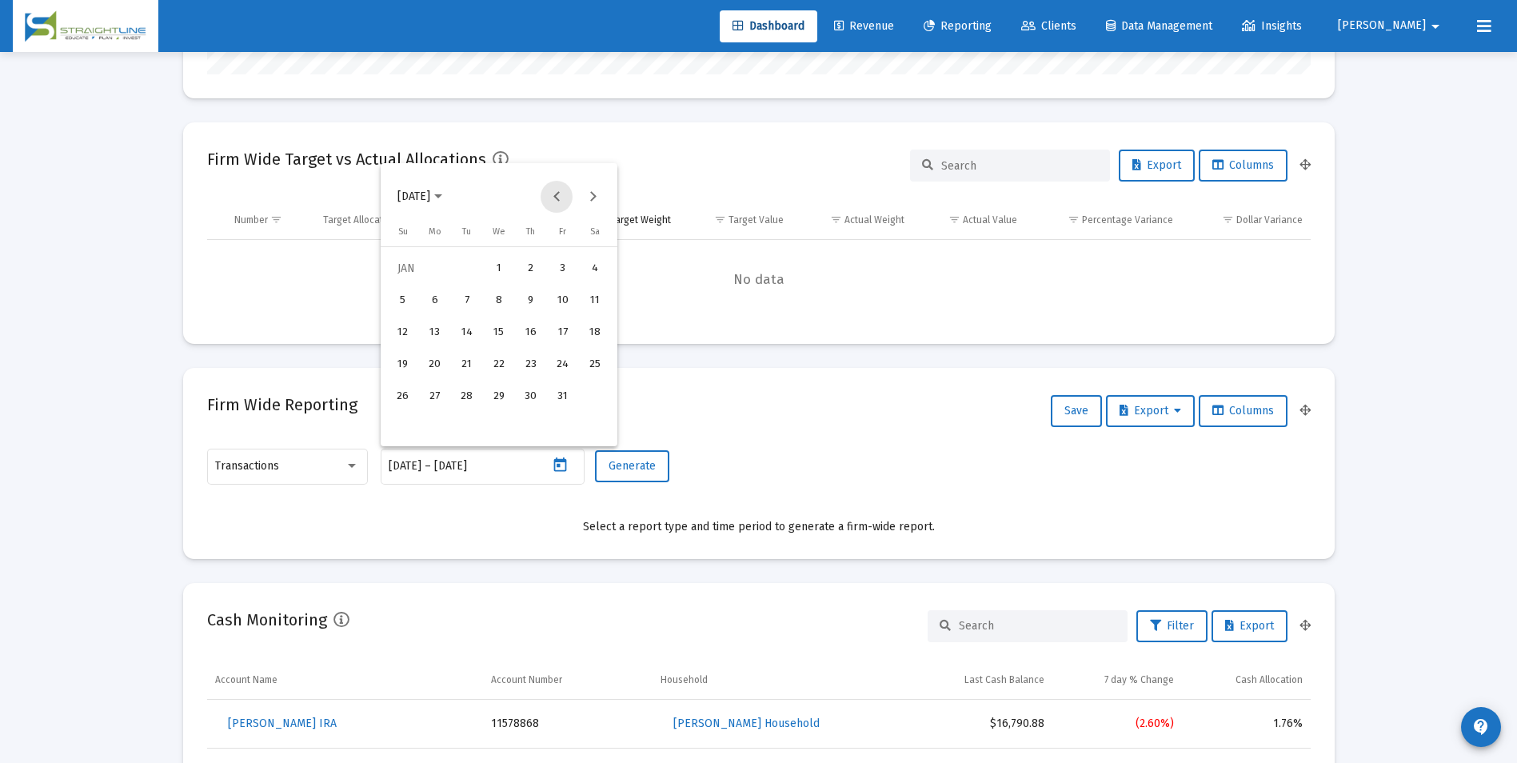
click at [555, 186] on button "Previous month" at bounding box center [557, 197] width 32 height 32
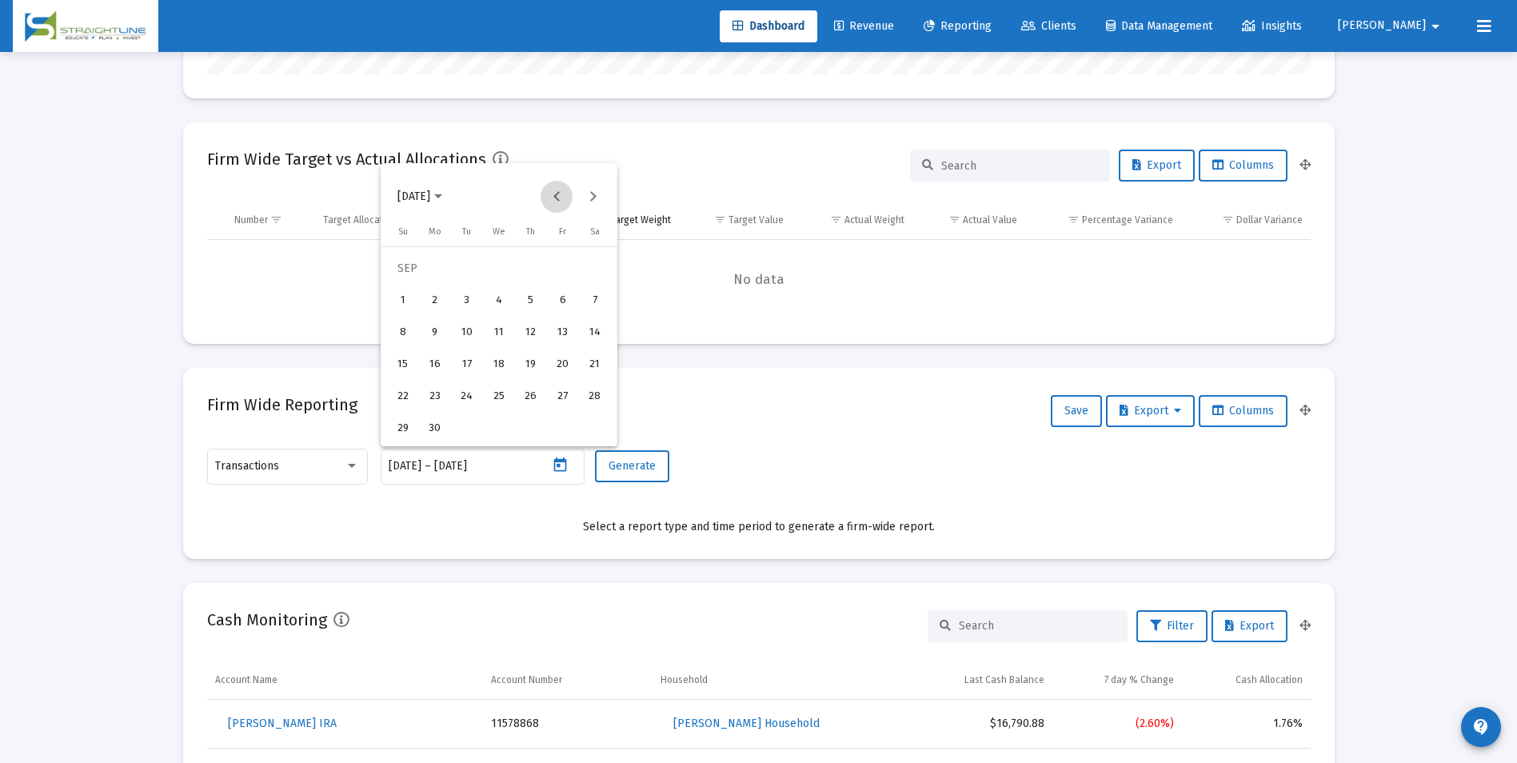
click at [555, 186] on button "Previous month" at bounding box center [557, 197] width 32 height 32
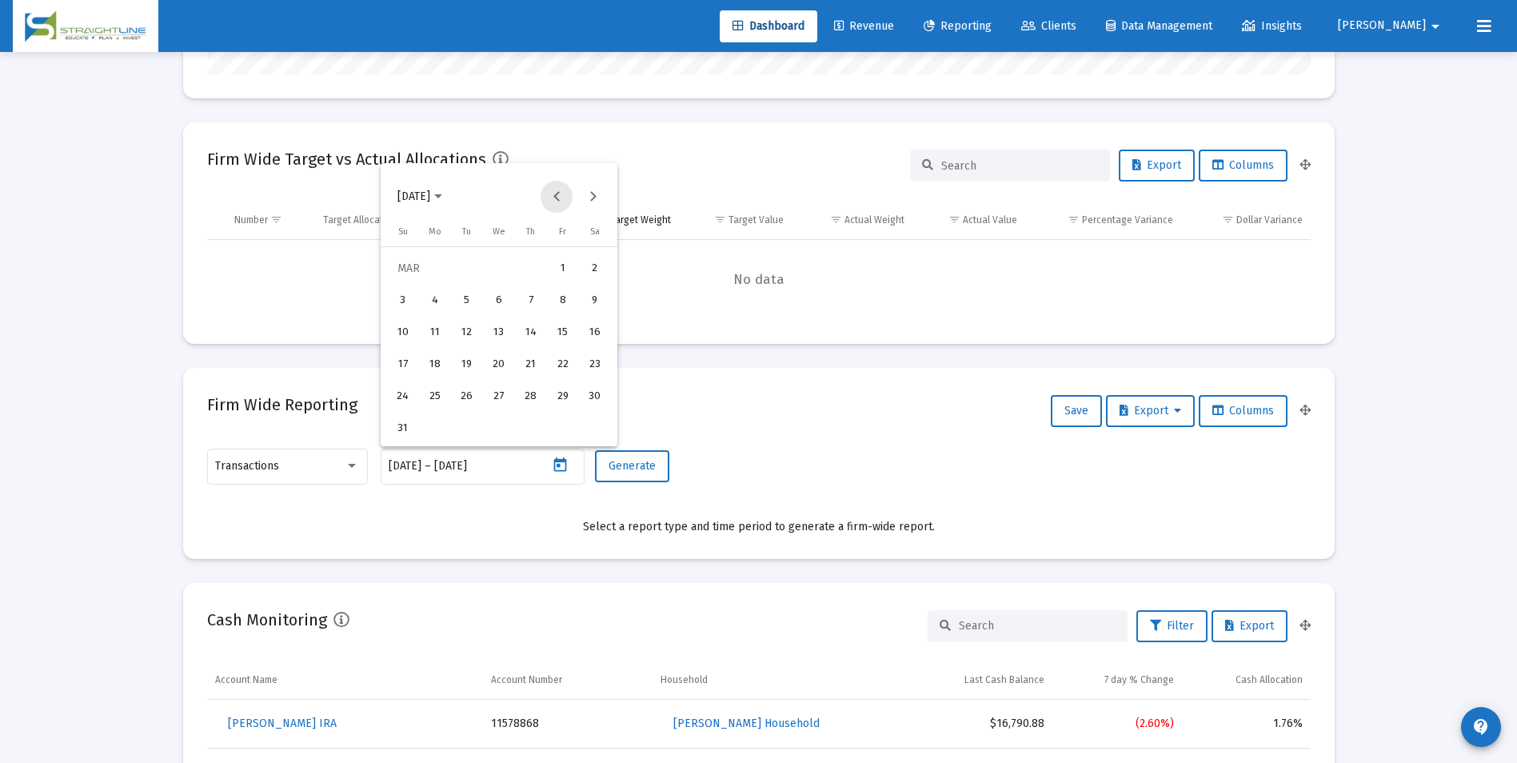
click at [555, 186] on button "Previous month" at bounding box center [557, 197] width 32 height 32
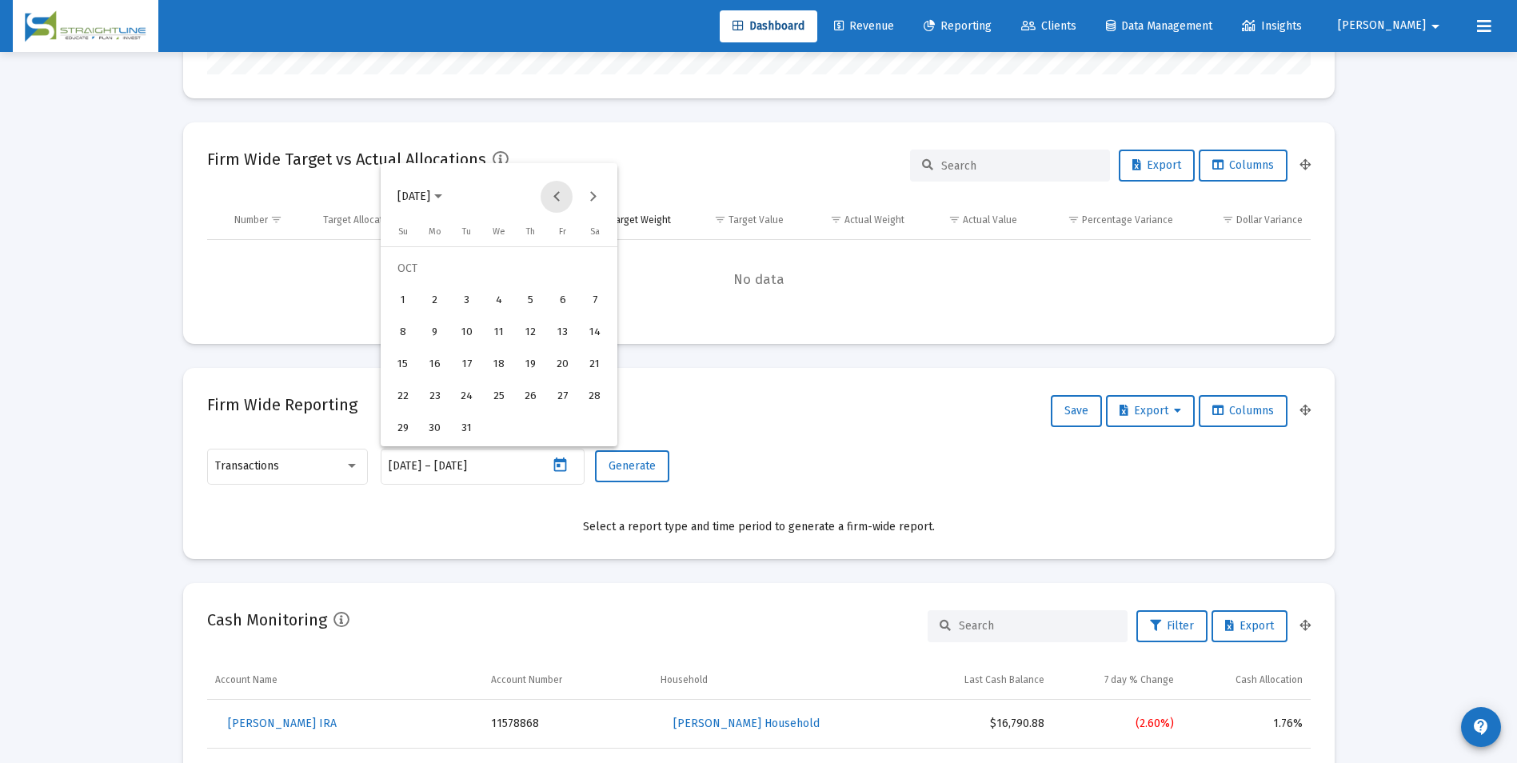
click at [555, 186] on button "Previous month" at bounding box center [557, 197] width 32 height 32
click at [466, 301] on div "1" at bounding box center [467, 300] width 29 height 29
type input "[DATE]"
click at [530, 425] on div "31" at bounding box center [531, 428] width 29 height 29
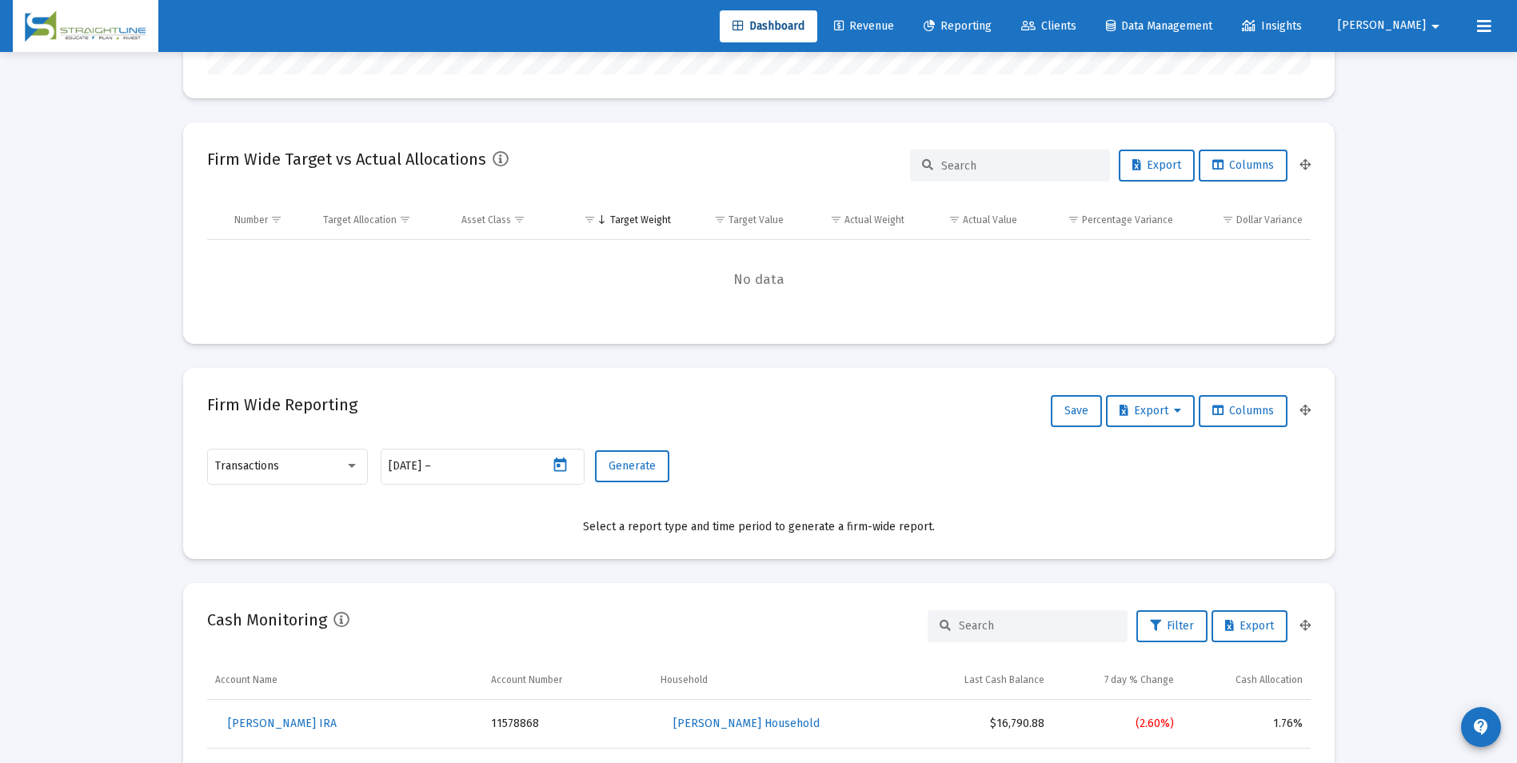
type input "[DATE]"
click at [625, 471] on span "Generate" at bounding box center [632, 466] width 47 height 14
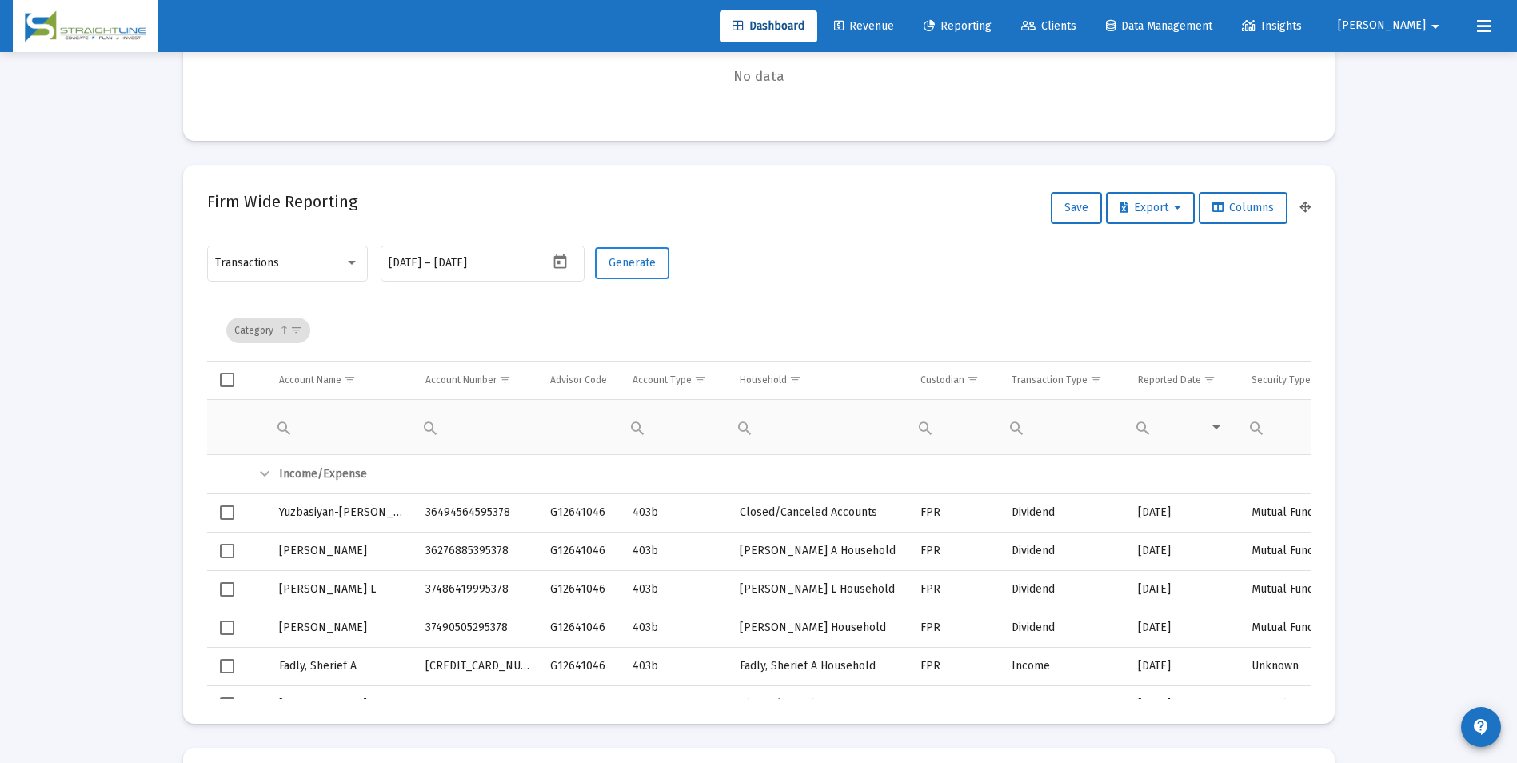
scroll to position [640, 0]
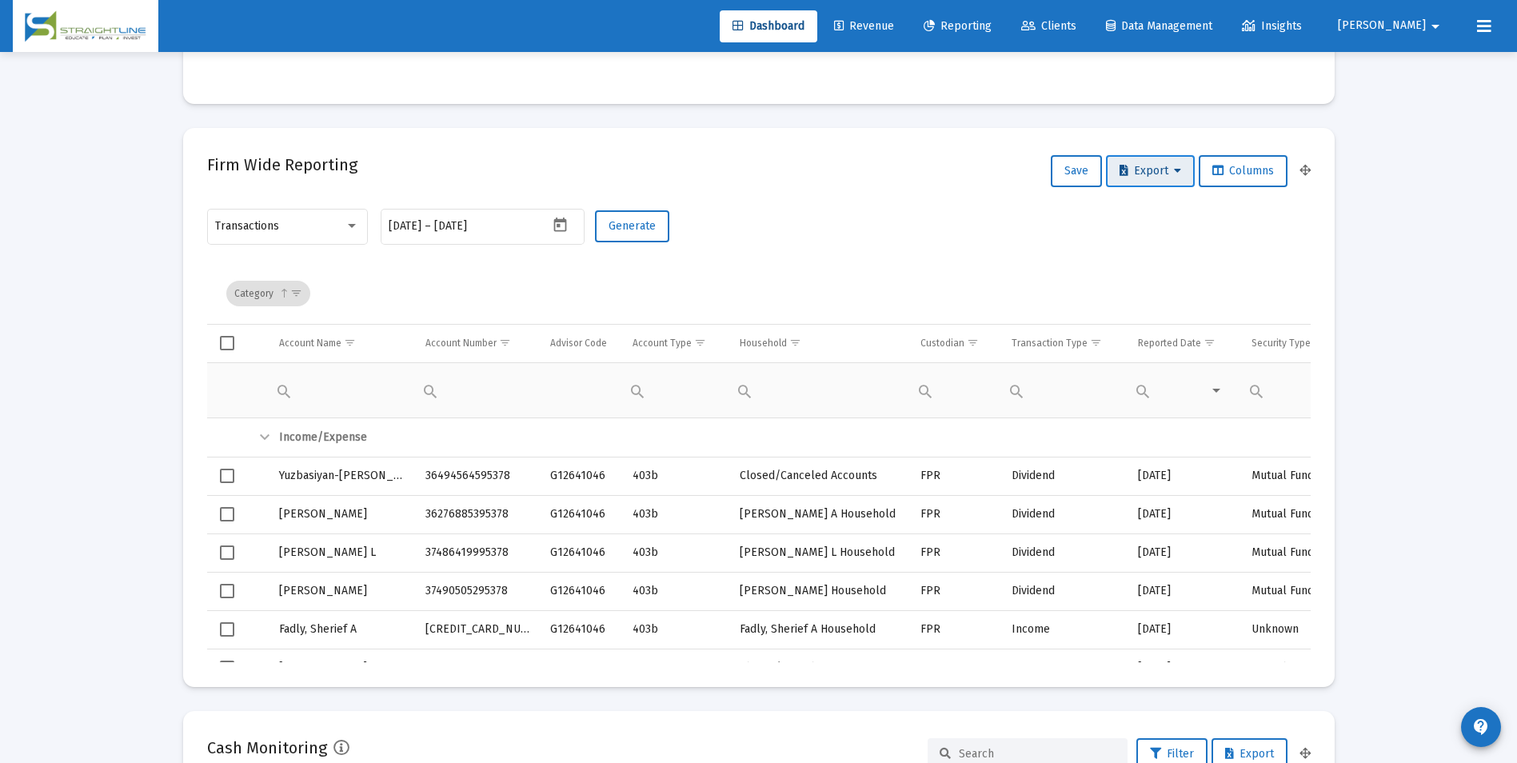
click at [1133, 175] on span "Export" at bounding box center [1151, 171] width 62 height 14
click at [1136, 203] on button "Export All Rows" at bounding box center [1154, 213] width 109 height 38
click at [562, 220] on icon "Open calendar" at bounding box center [560, 225] width 13 height 14
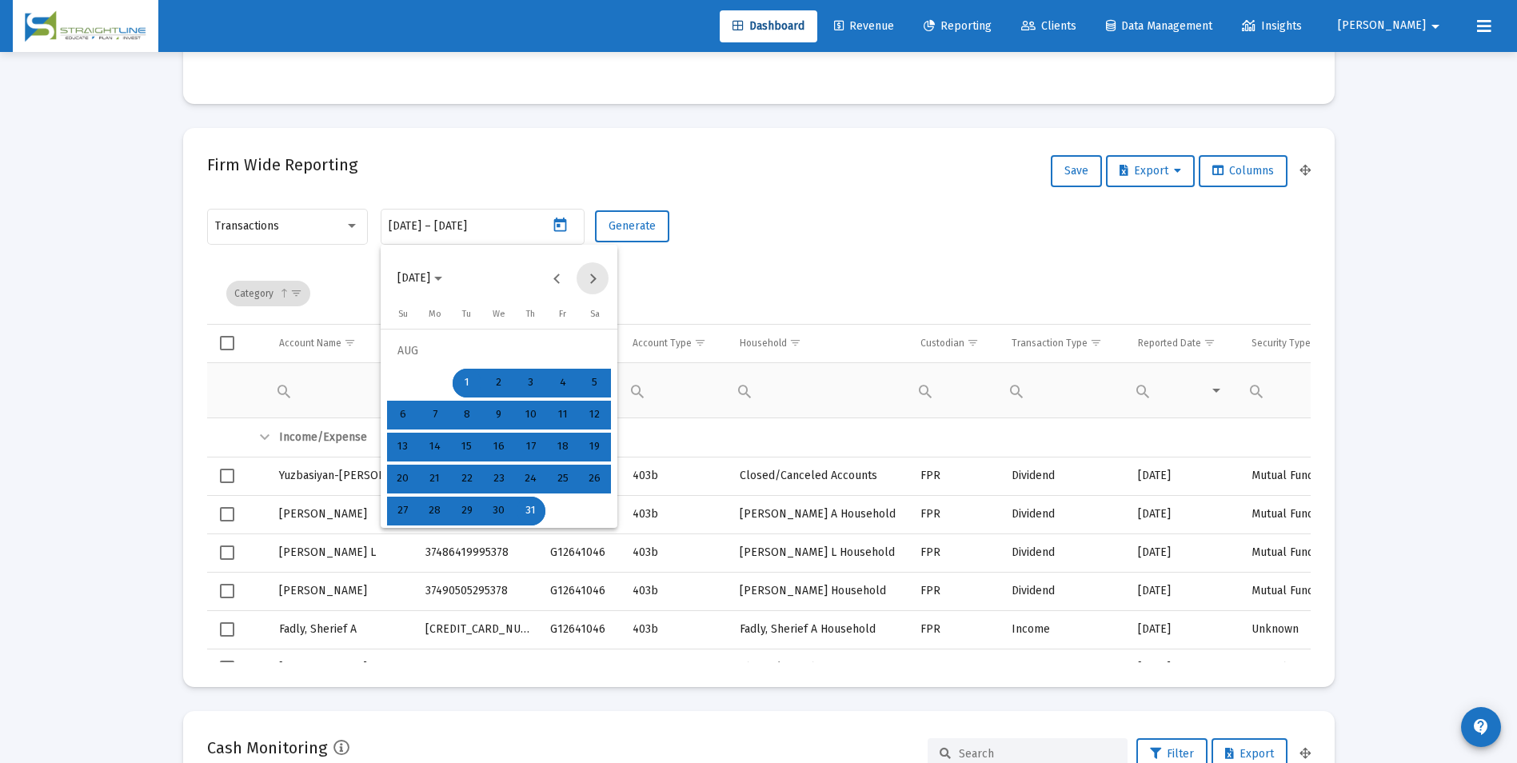
click at [586, 274] on button "Next month" at bounding box center [593, 278] width 32 height 32
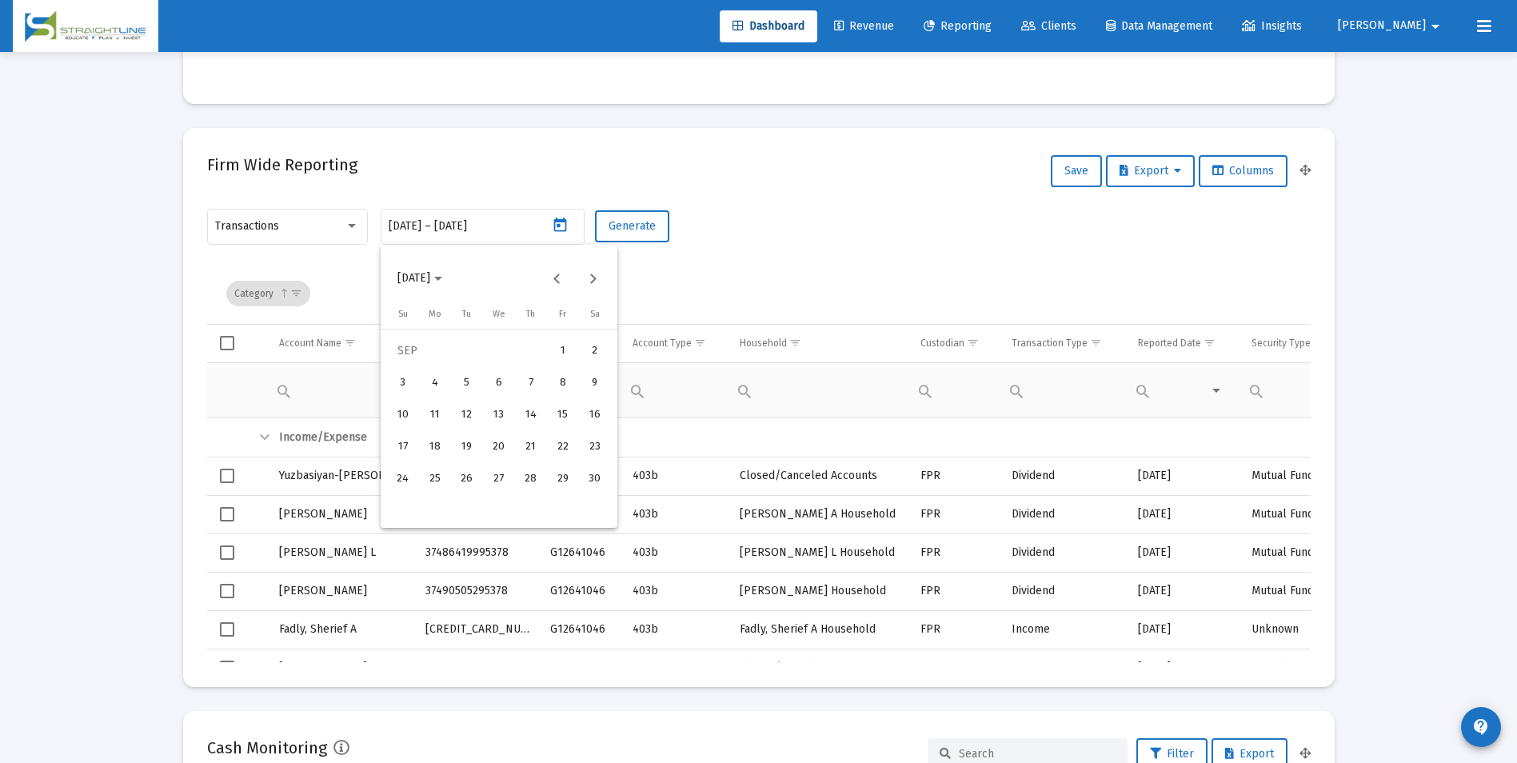
click at [551, 340] on button "1" at bounding box center [563, 351] width 32 height 32
type input "[DATE]"
click at [593, 476] on div "30" at bounding box center [595, 479] width 29 height 29
type input "[DATE]"
click at [622, 228] on span "Generate" at bounding box center [632, 226] width 47 height 14
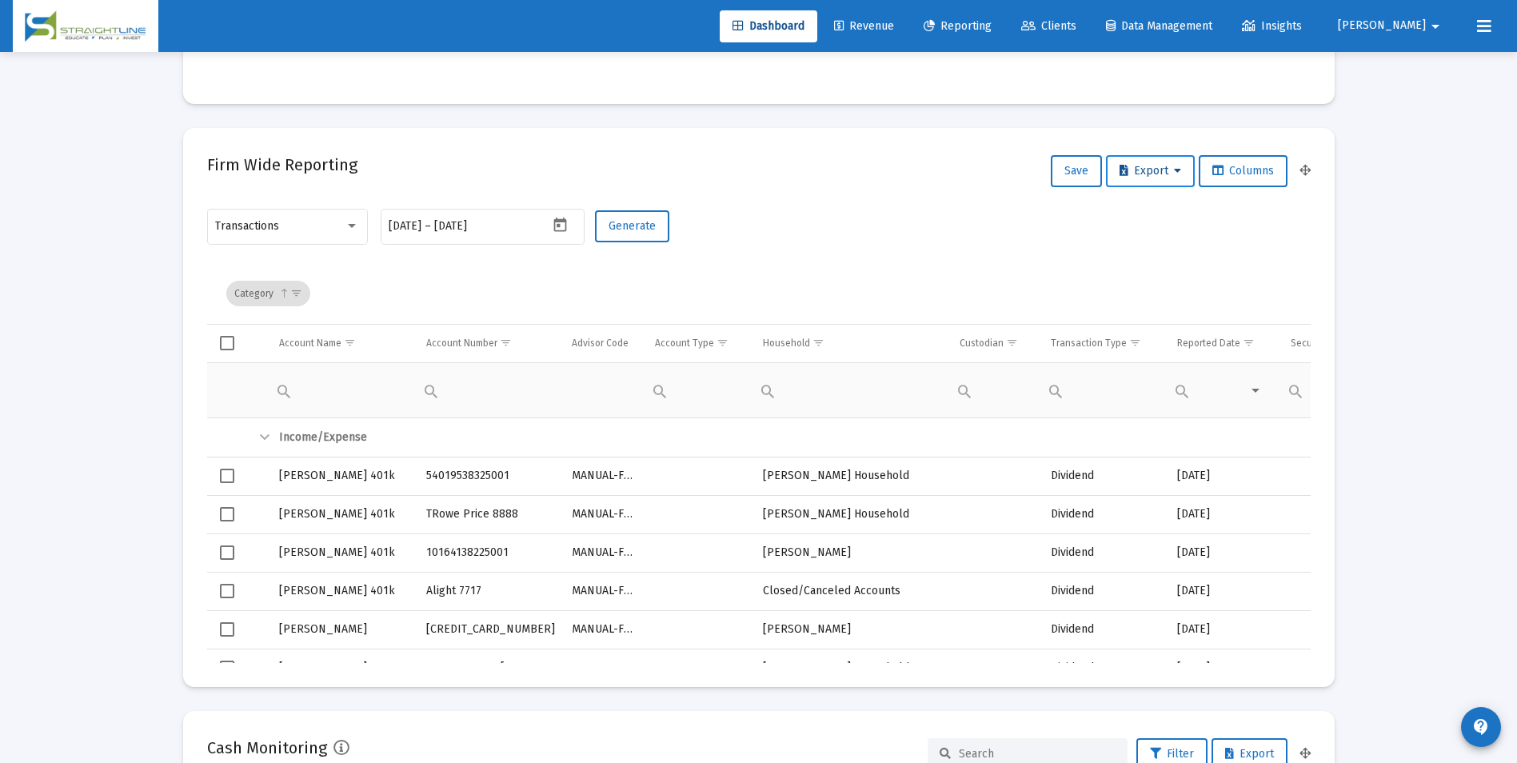
click at [1144, 166] on span "Export" at bounding box center [1151, 171] width 62 height 14
click at [1140, 206] on button "Export All Rows" at bounding box center [1154, 213] width 109 height 38
click at [561, 233] on icon "Open calendar" at bounding box center [560, 225] width 17 height 17
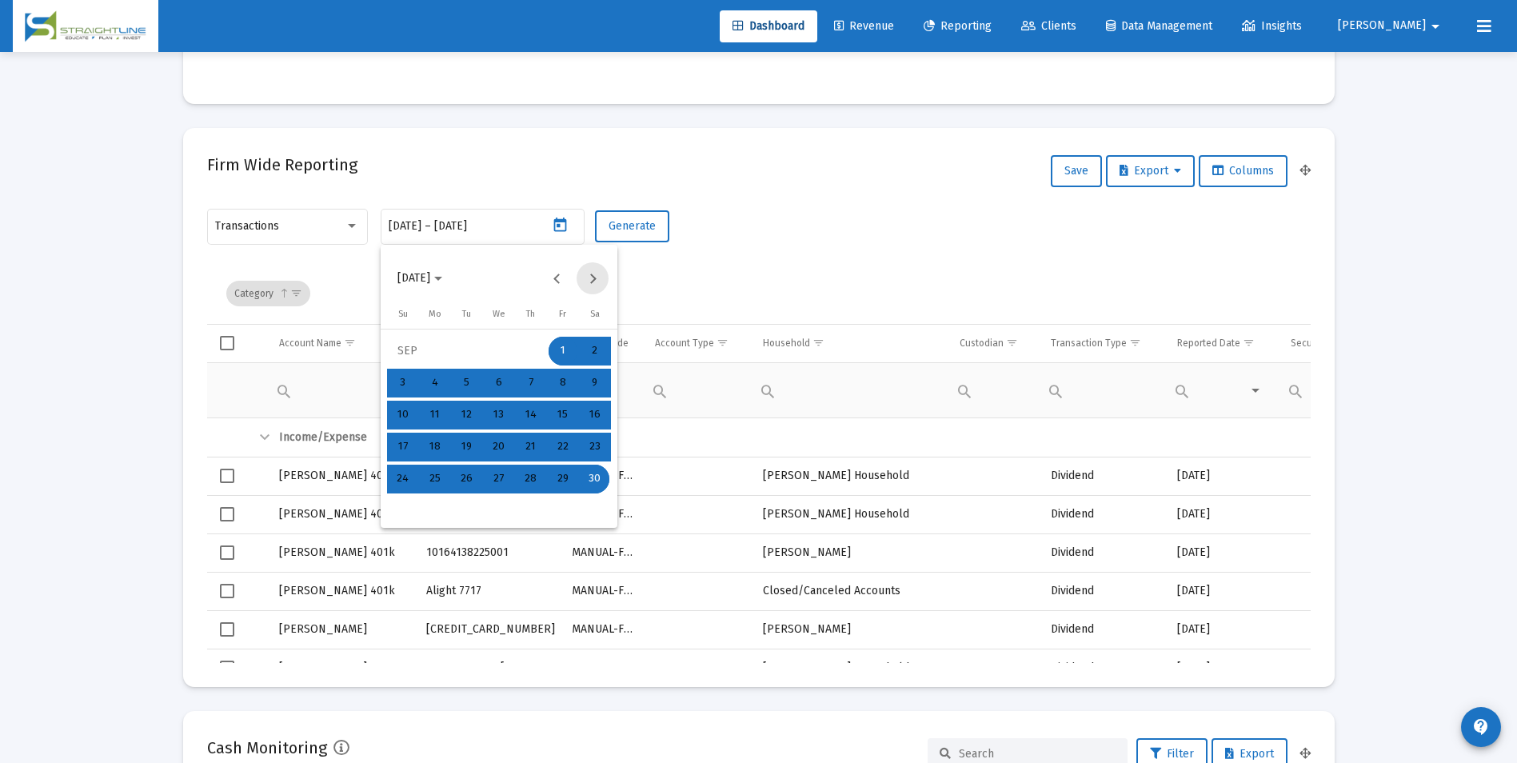
click at [598, 282] on button "Next month" at bounding box center [593, 278] width 32 height 32
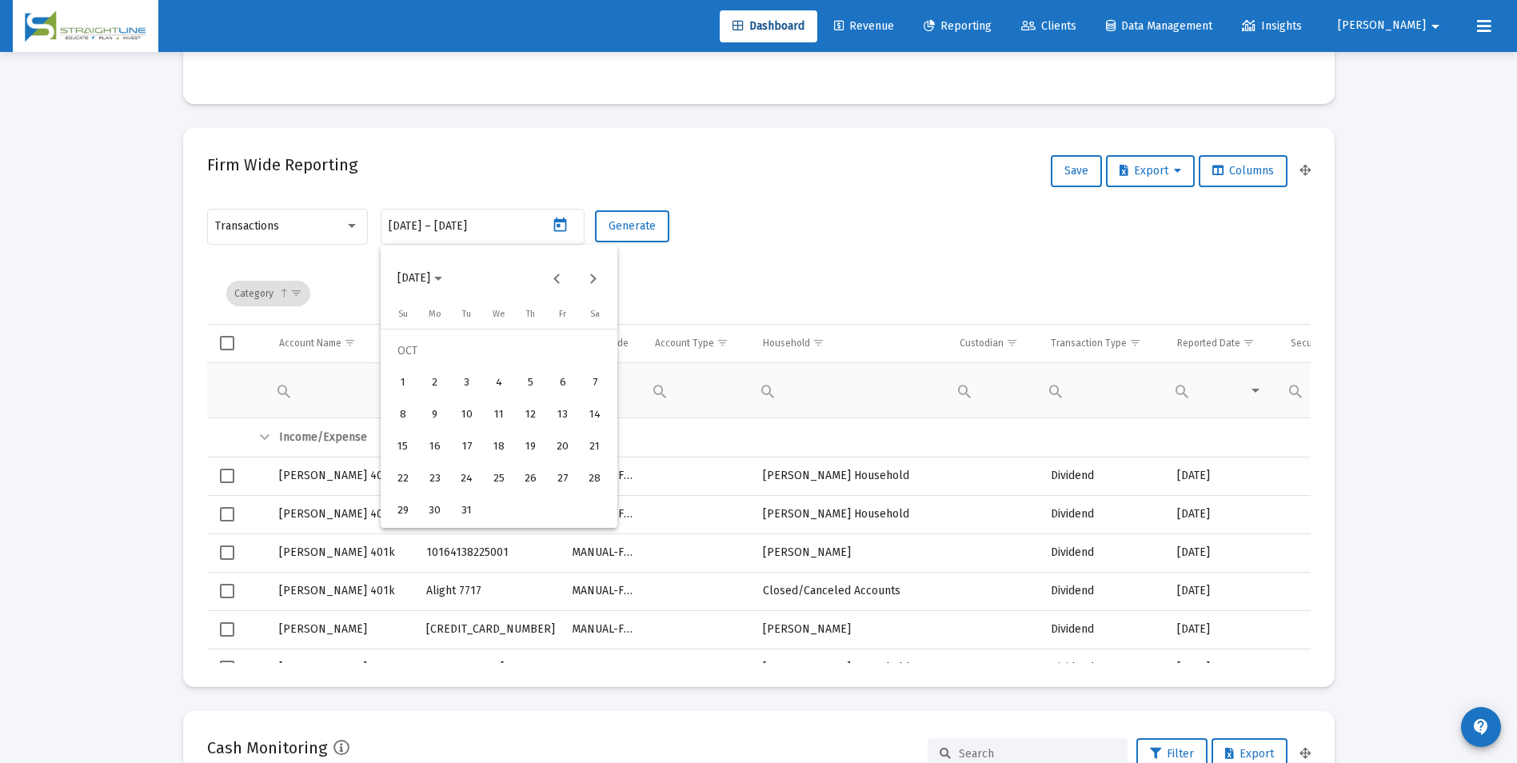
click at [411, 379] on div "1" at bounding box center [403, 383] width 29 height 29
type input "[DATE]"
click at [467, 507] on div "31" at bounding box center [467, 511] width 29 height 29
type input "[DATE]"
click at [628, 228] on span "Generate" at bounding box center [632, 226] width 47 height 14
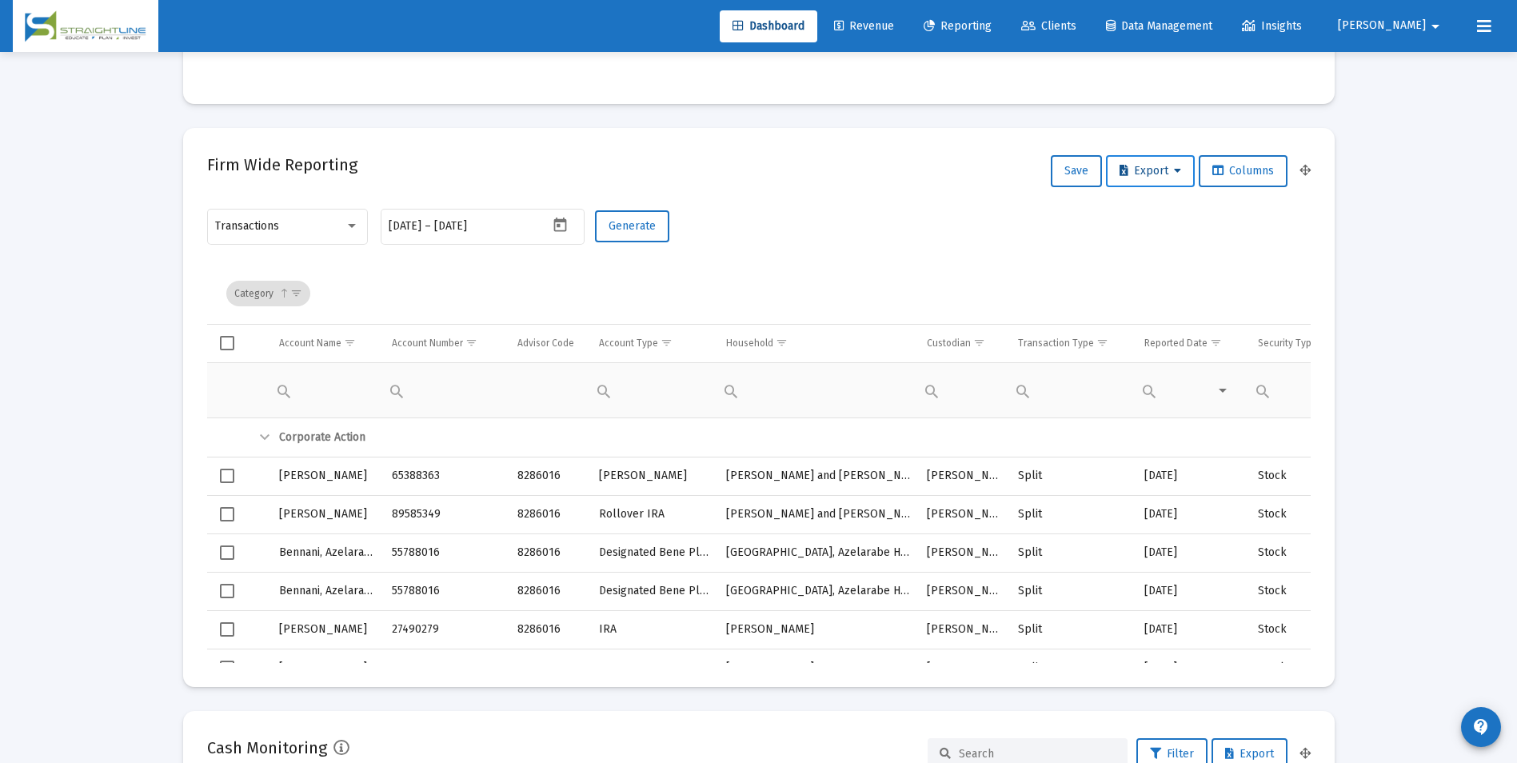
click at [1174, 174] on icon at bounding box center [1177, 171] width 7 height 11
click at [1165, 205] on button "Export All Rows" at bounding box center [1154, 213] width 109 height 38
click at [558, 223] on icon "Open calendar" at bounding box center [560, 225] width 17 height 17
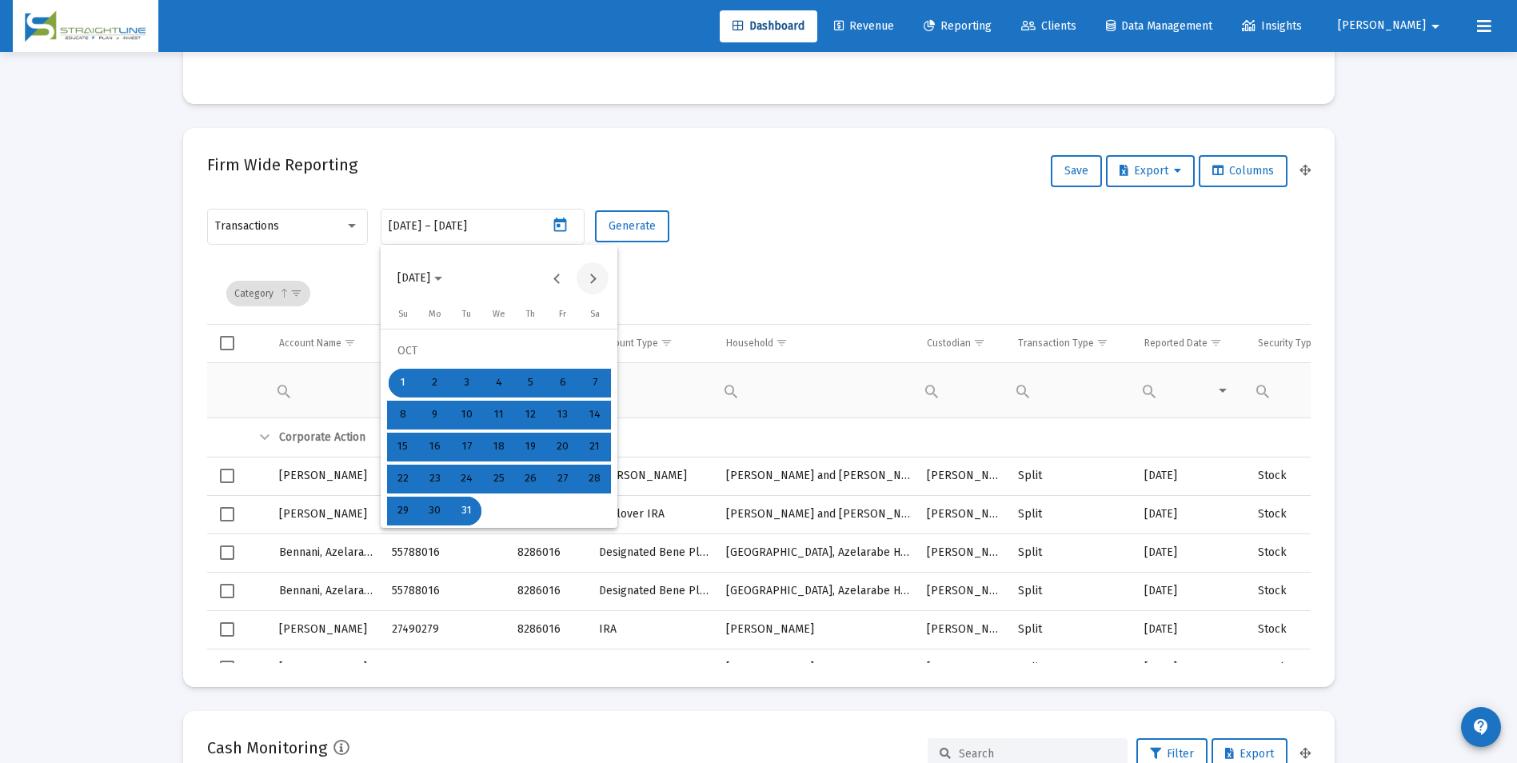
click at [593, 278] on button "Next month" at bounding box center [593, 278] width 32 height 32
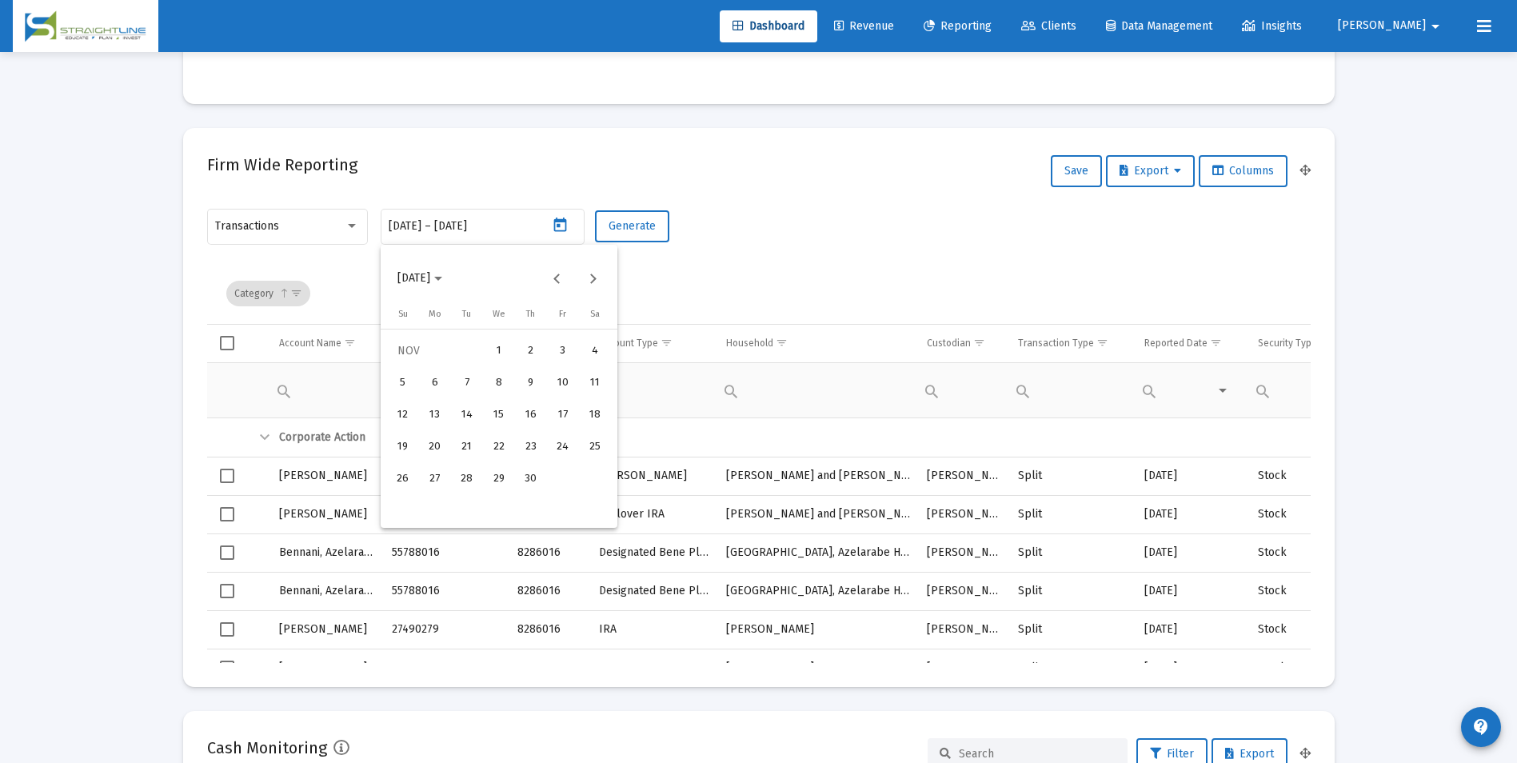
click at [488, 354] on div "1" at bounding box center [499, 351] width 29 height 29
type input "[DATE]"
click at [525, 487] on div "30" at bounding box center [531, 479] width 29 height 29
type input "[DATE]"
click at [1132, 180] on button "Export" at bounding box center [1150, 171] width 89 height 32
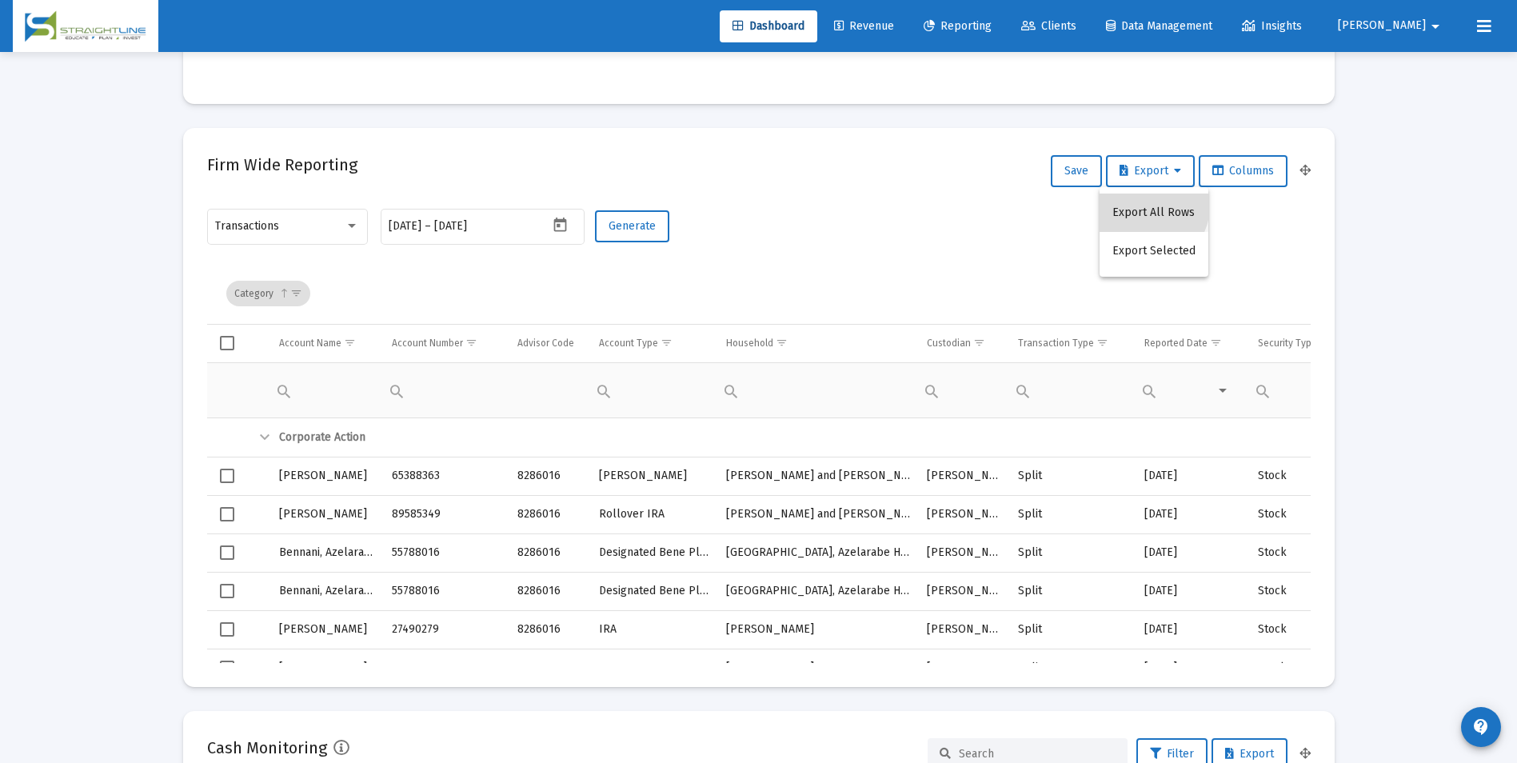
click at [1134, 202] on button "Export All Rows" at bounding box center [1154, 213] width 109 height 38
click at [563, 221] on icon "Open calendar" at bounding box center [560, 225] width 13 height 14
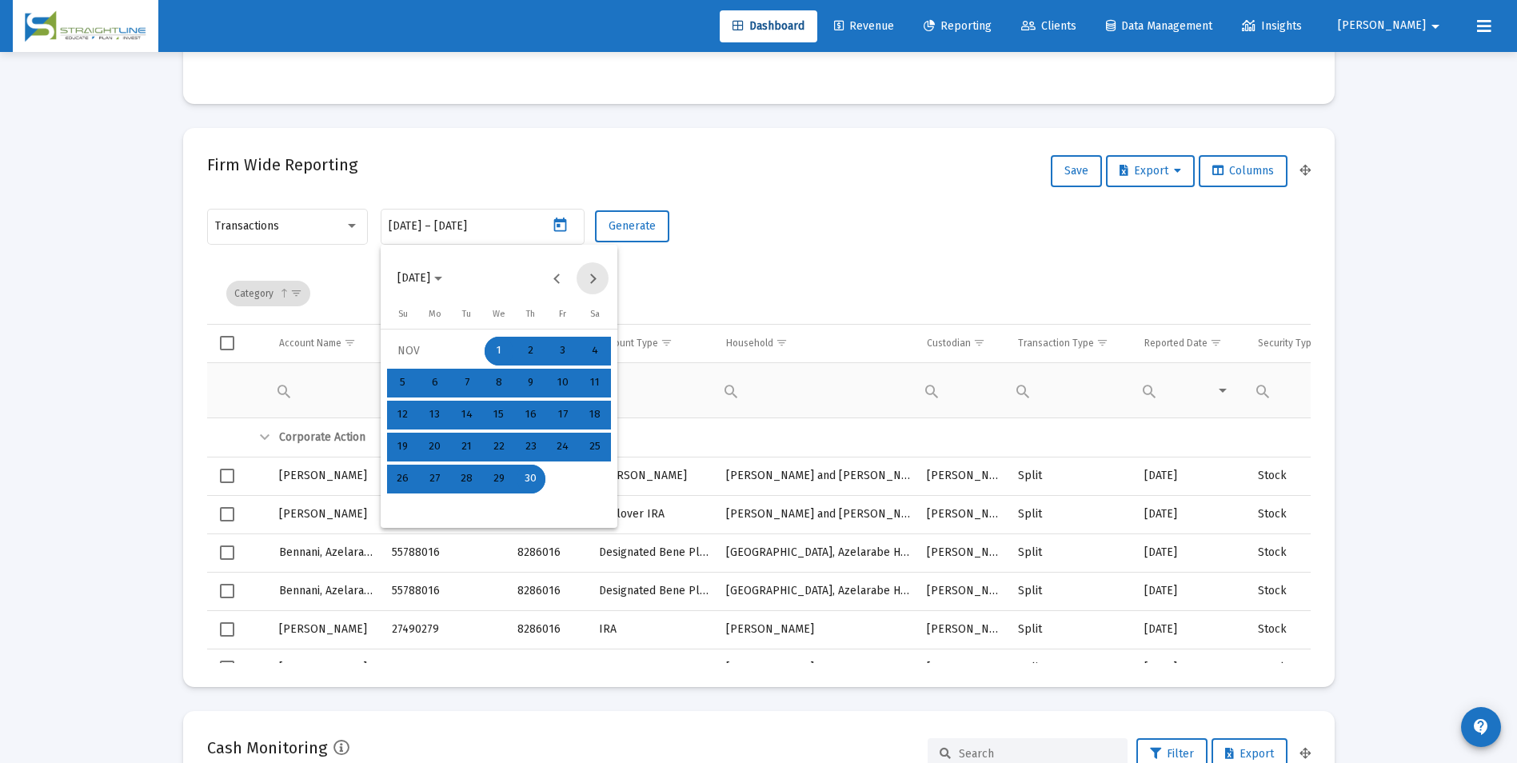
click at [591, 275] on button "Next month" at bounding box center [593, 278] width 32 height 32
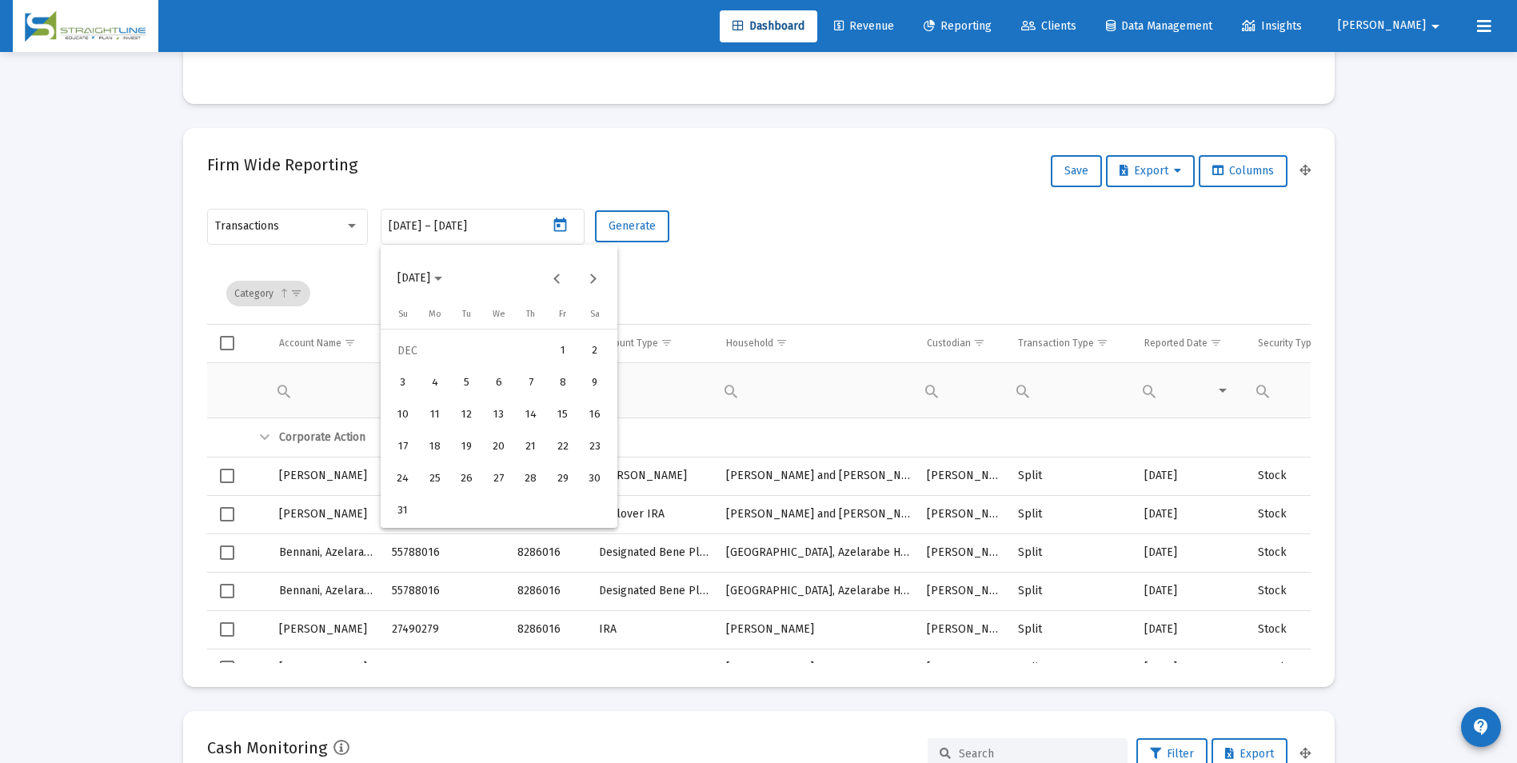
click at [563, 347] on div "1" at bounding box center [563, 351] width 29 height 29
type input "[DATE]"
click at [397, 503] on div "31" at bounding box center [403, 511] width 29 height 29
type input "[DATE]"
click at [1148, 168] on span "Export" at bounding box center [1151, 171] width 62 height 14
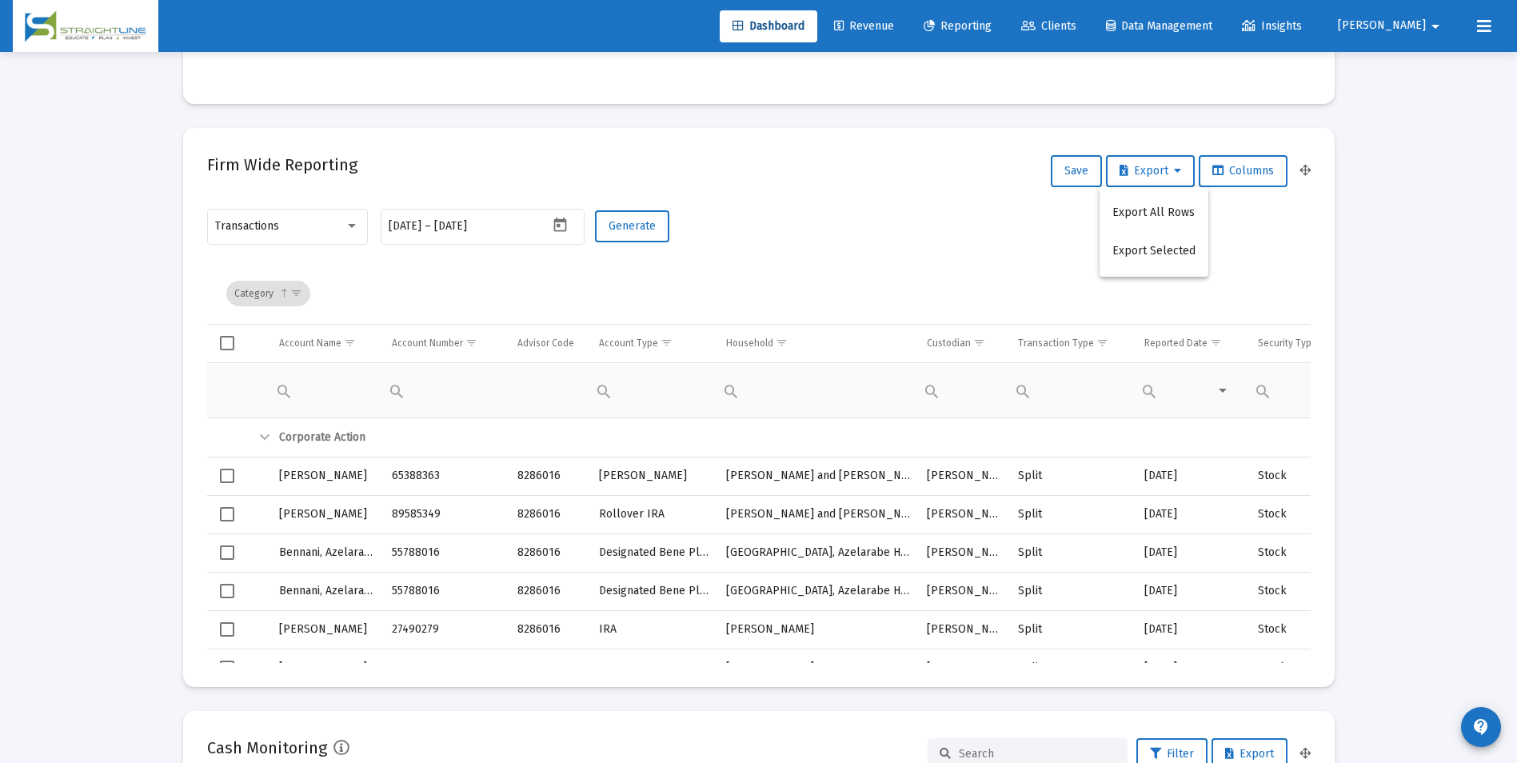
click at [858, 258] on div at bounding box center [758, 381] width 1517 height 763
click at [621, 218] on button "Generate" at bounding box center [632, 226] width 74 height 32
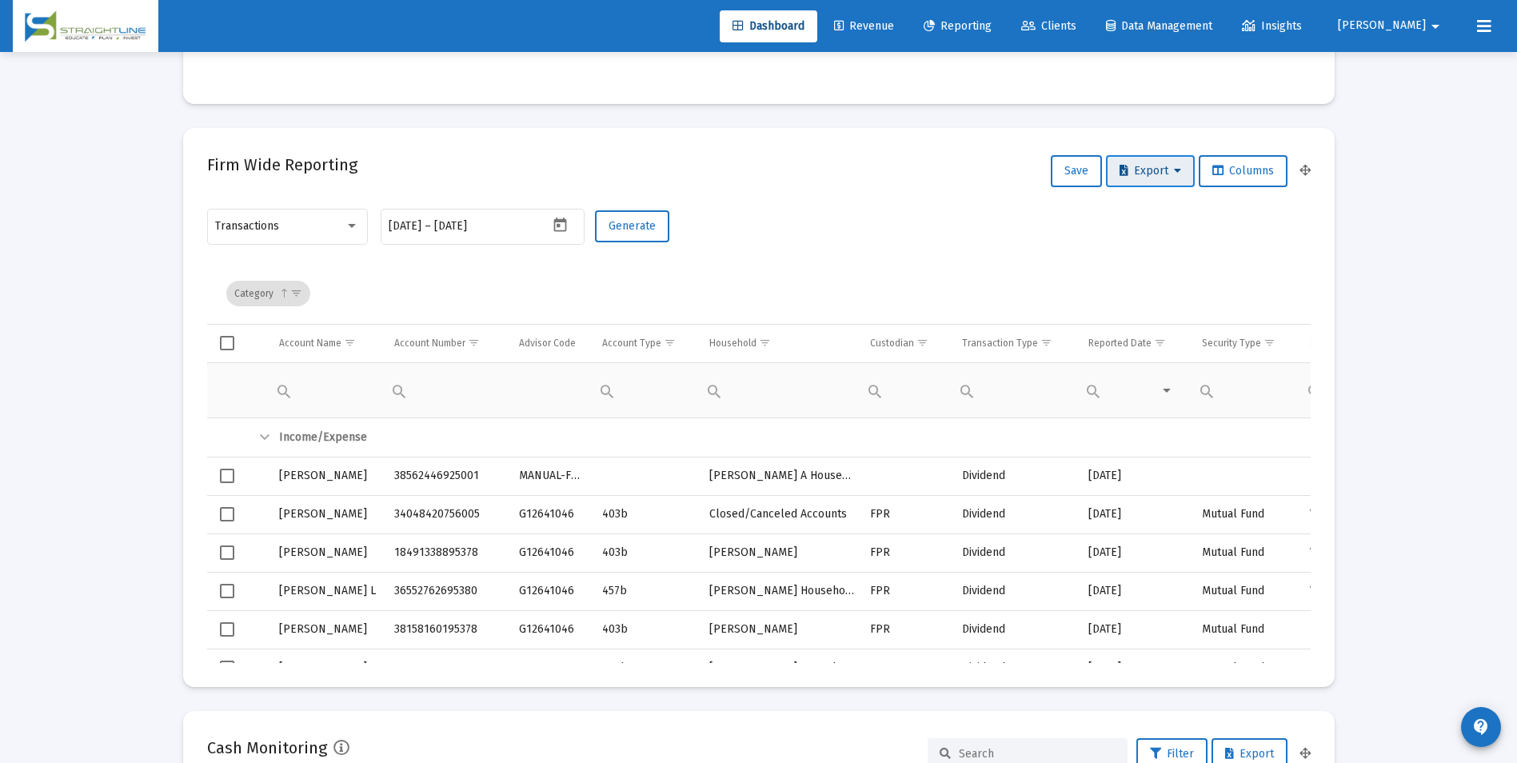
click at [1168, 170] on span "Export" at bounding box center [1151, 171] width 62 height 14
click at [1164, 207] on button "Export All Rows" at bounding box center [1154, 213] width 109 height 38
